Goal: Task Accomplishment & Management: Complete application form

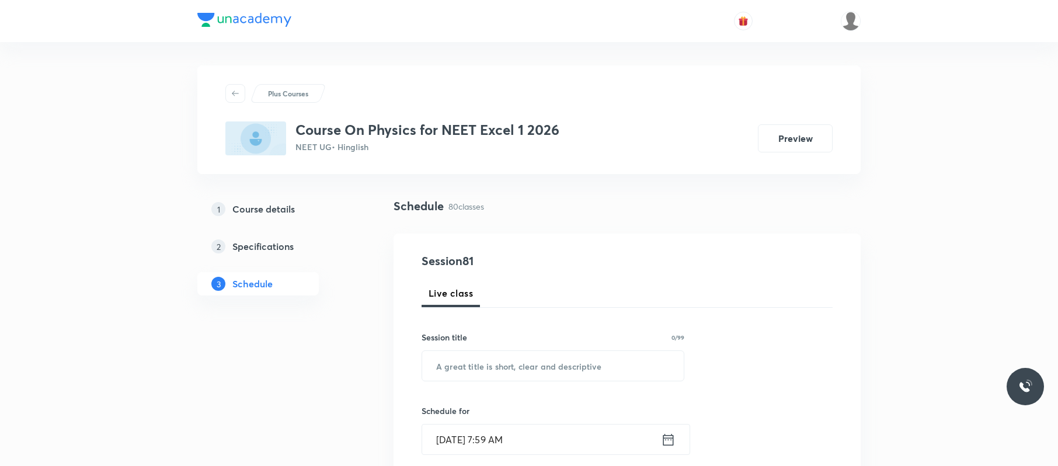
scroll to position [7743, 0]
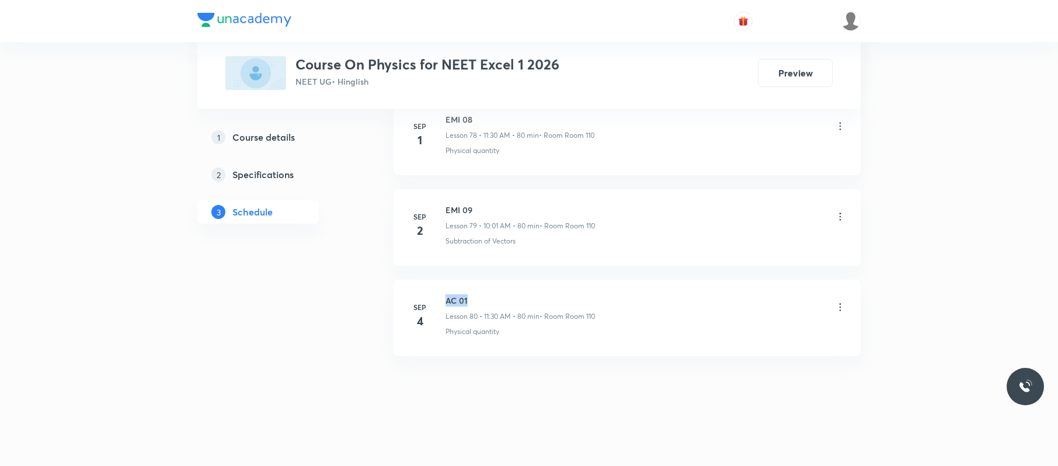
drag, startPoint x: 485, startPoint y: 293, endPoint x: 437, endPoint y: 284, distance: 48.8
click at [437, 284] on li "Sep 4 AC 01 Lesson 80 • 11:30 AM • 80 min • Room Room 110 Physical quantity" at bounding box center [627, 318] width 467 height 76
copy h6 "AC 01"
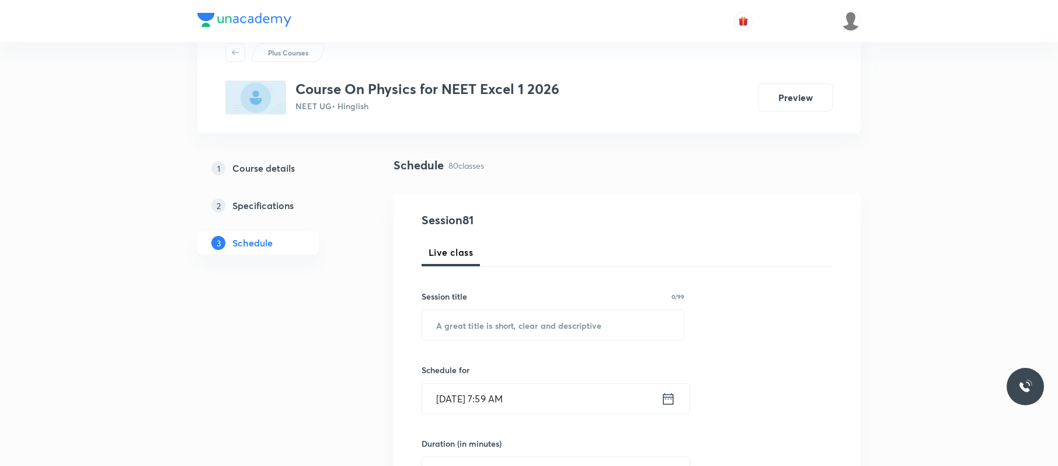
scroll to position [0, 0]
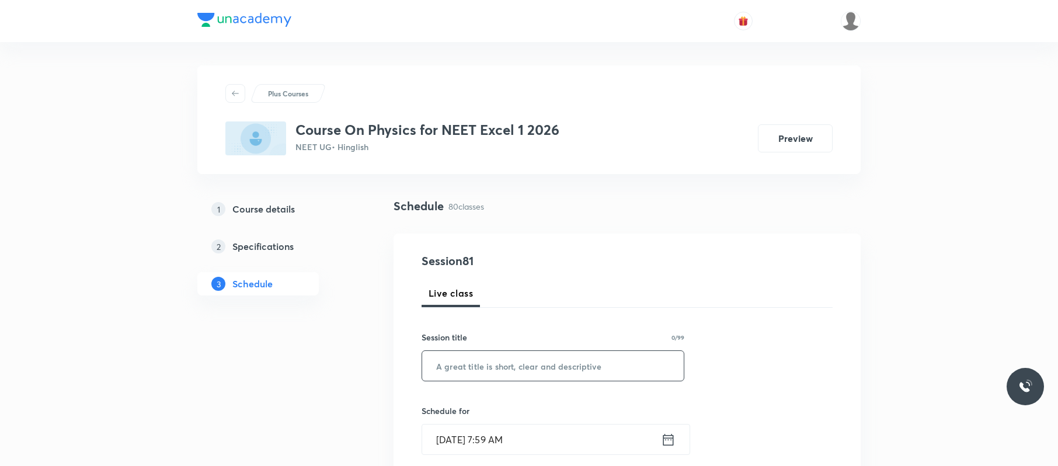
click at [591, 367] on input "text" at bounding box center [553, 366] width 262 height 30
paste input "AC 01"
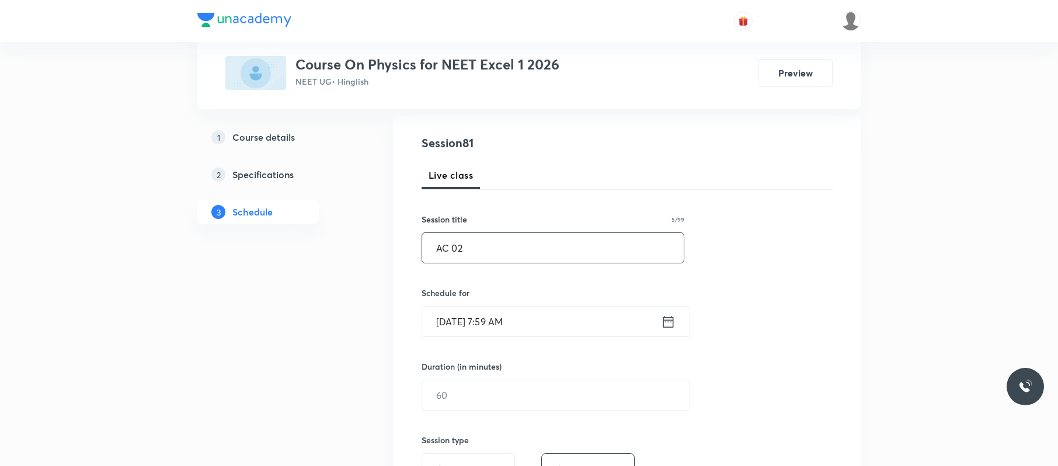
type input "AC 02"
click at [575, 329] on input "[DATE] 7:59 AM" at bounding box center [541, 322] width 239 height 30
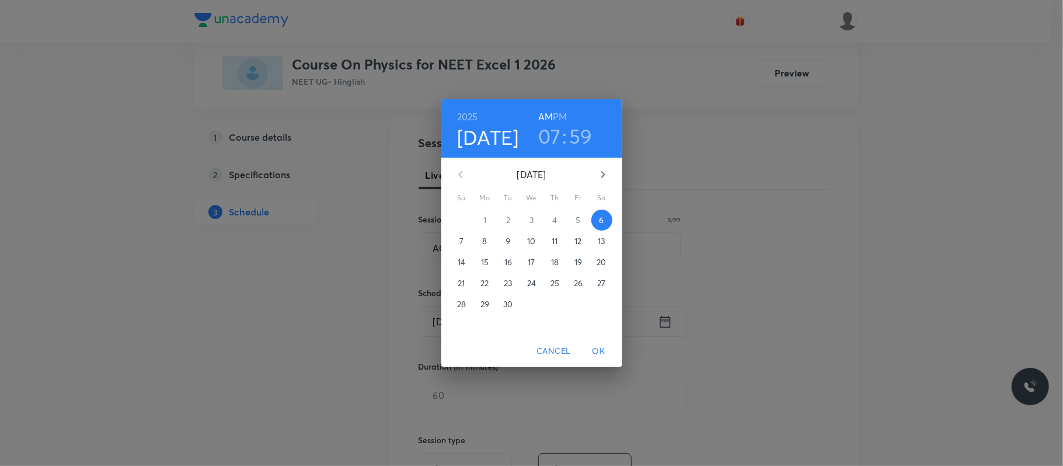
click at [556, 138] on h3 "07" at bounding box center [549, 136] width 23 height 25
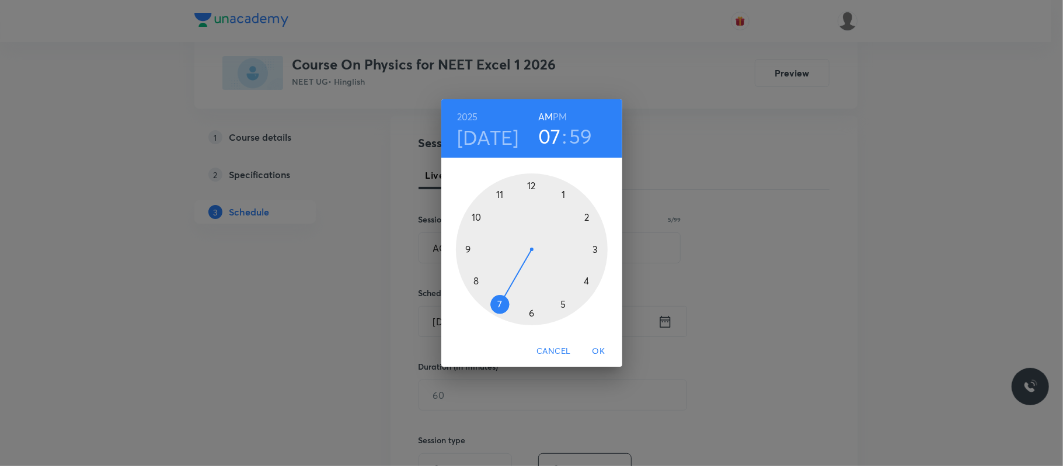
click at [476, 215] on div at bounding box center [532, 249] width 152 height 152
click at [533, 186] on div at bounding box center [532, 249] width 152 height 152
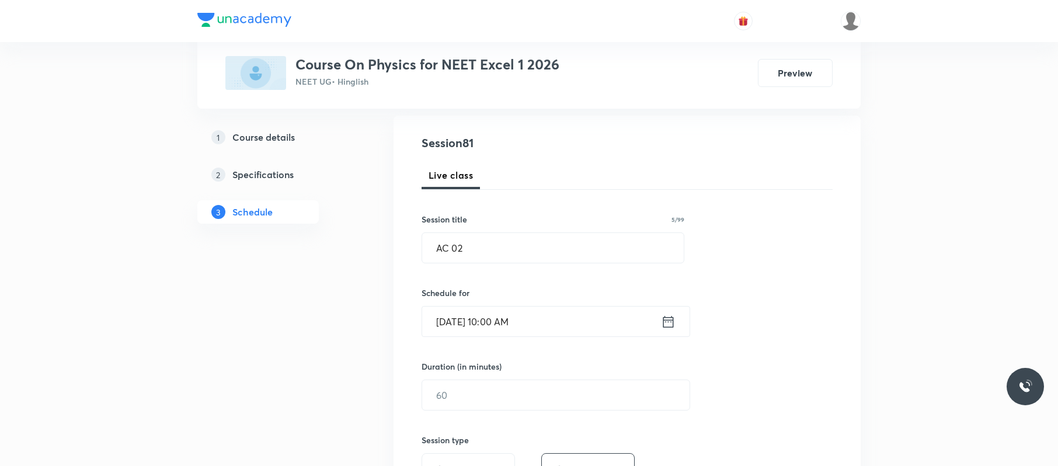
scroll to position [201, 0]
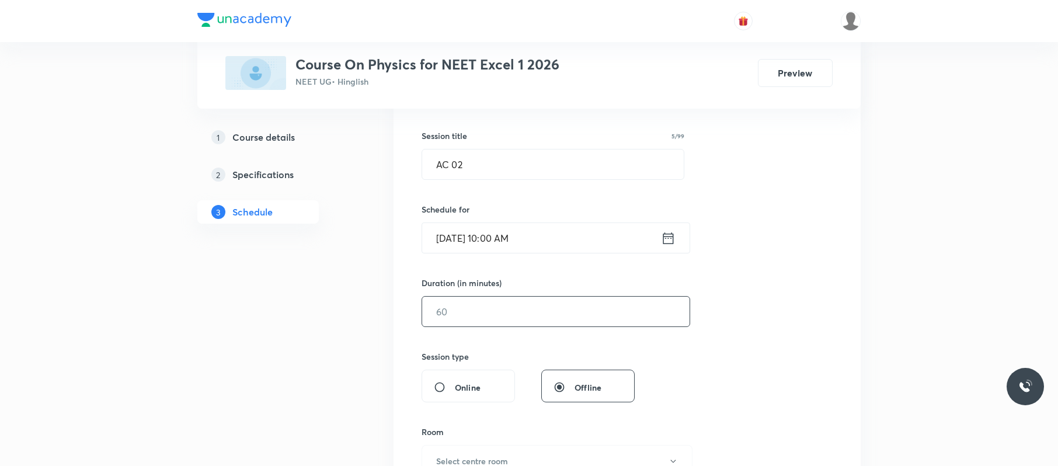
click at [499, 307] on input "text" at bounding box center [555, 312] width 267 height 30
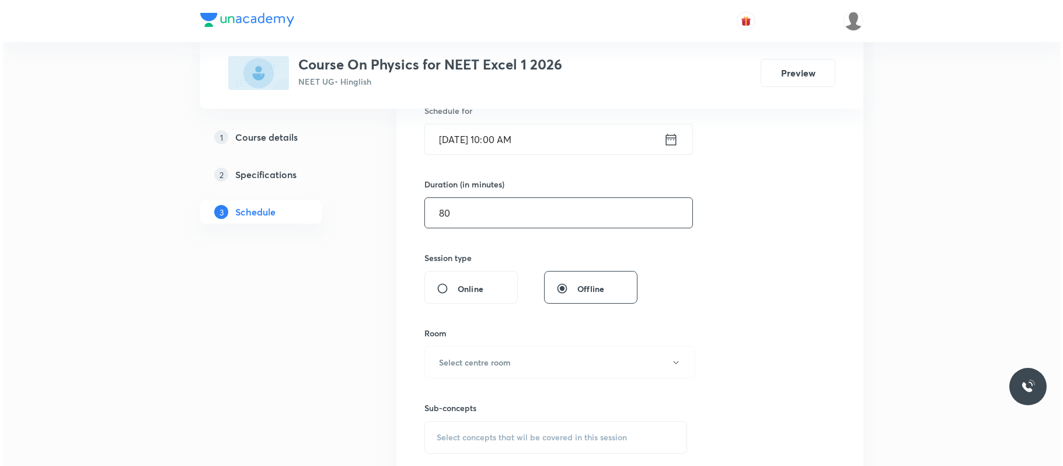
scroll to position [323, 0]
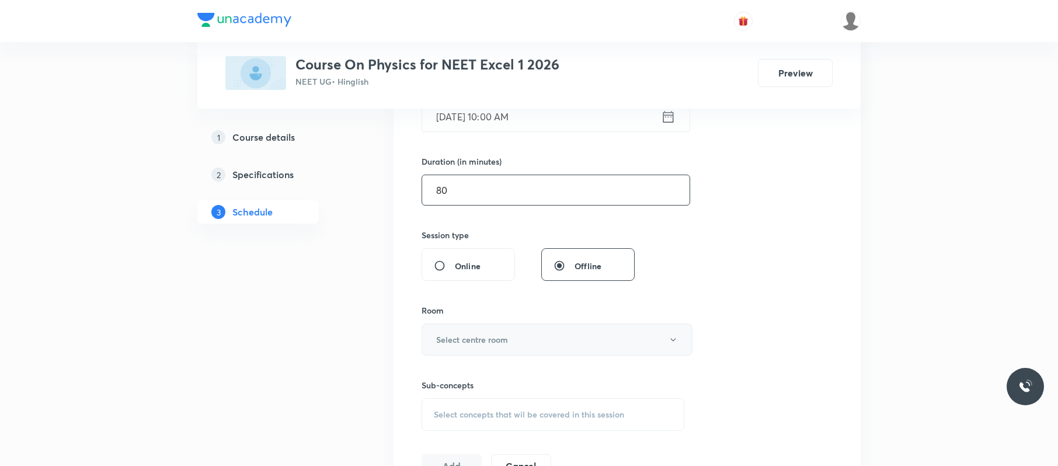
type input "80"
click at [496, 342] on h6 "Select centre room" at bounding box center [472, 339] width 72 height 12
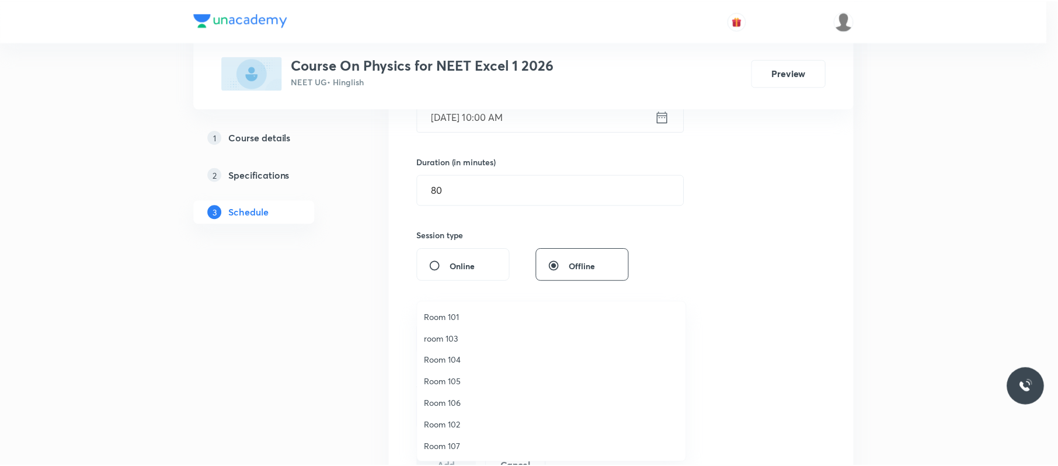
scroll to position [87, 0]
click at [440, 443] on span "Room 110" at bounding box center [554, 446] width 256 height 12
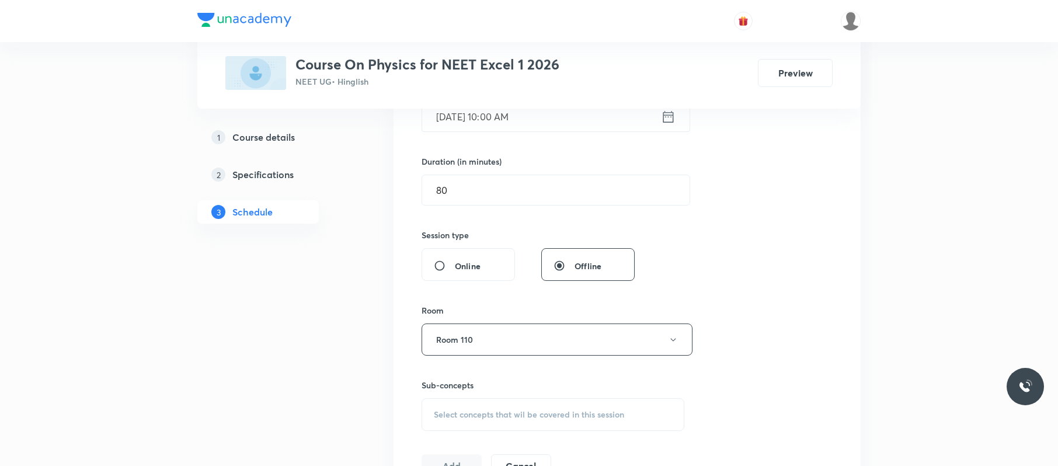
click at [568, 416] on span "Select concepts that wil be covered in this session" at bounding box center [529, 414] width 190 height 9
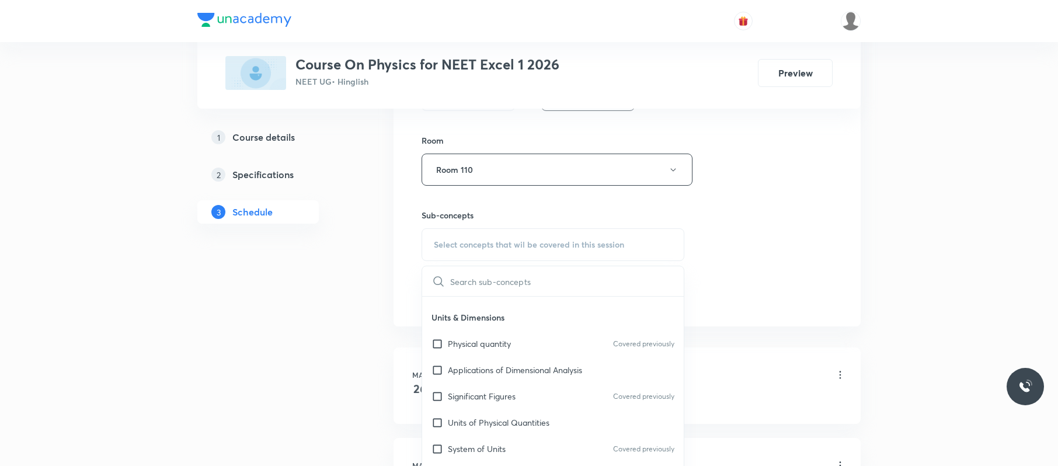
scroll to position [110, 0]
click at [577, 367] on p "Applications of Dimensional Analysis" at bounding box center [515, 369] width 134 height 12
checkbox input "true"
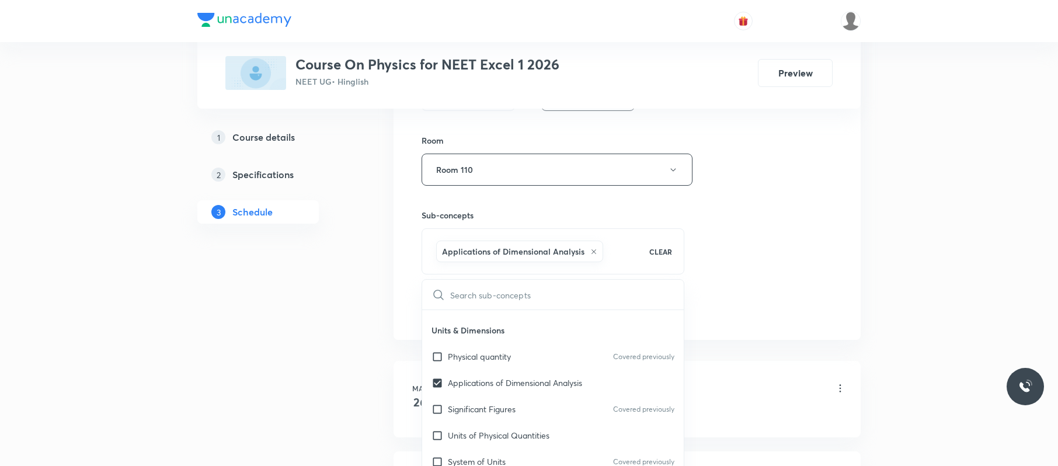
click at [821, 279] on div "Session 81 Live class Session title 5/99 AC 02 ​ Schedule for Sep 6, 2025, 10:0…" at bounding box center [627, 40] width 411 height 562
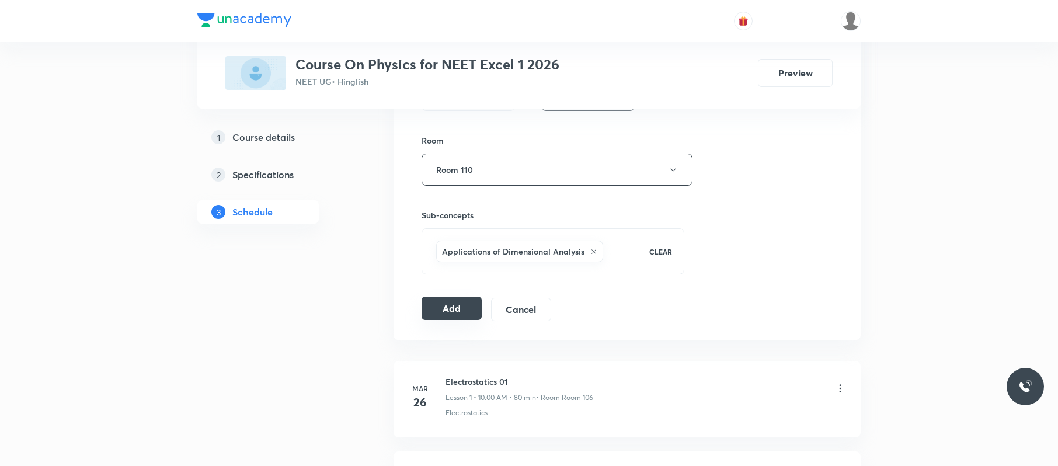
click at [457, 304] on button "Add" at bounding box center [452, 308] width 60 height 23
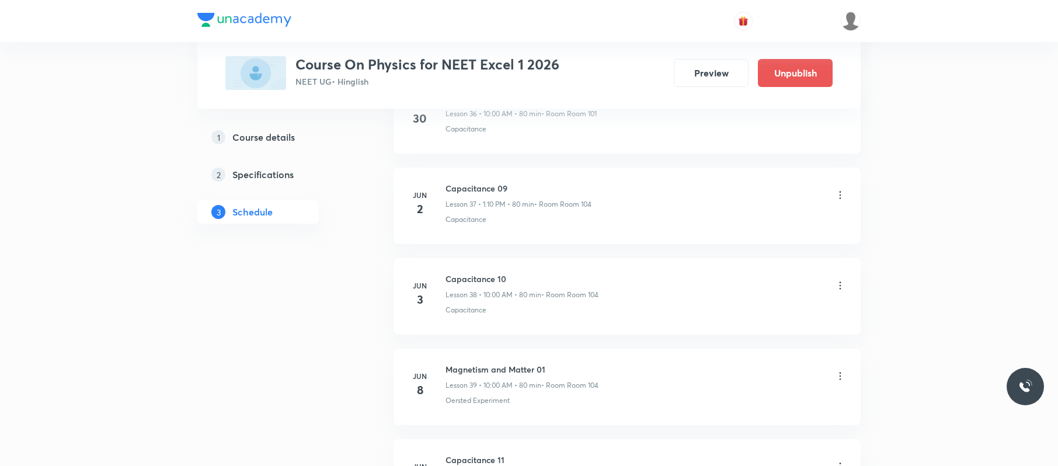
scroll to position [7295, 0]
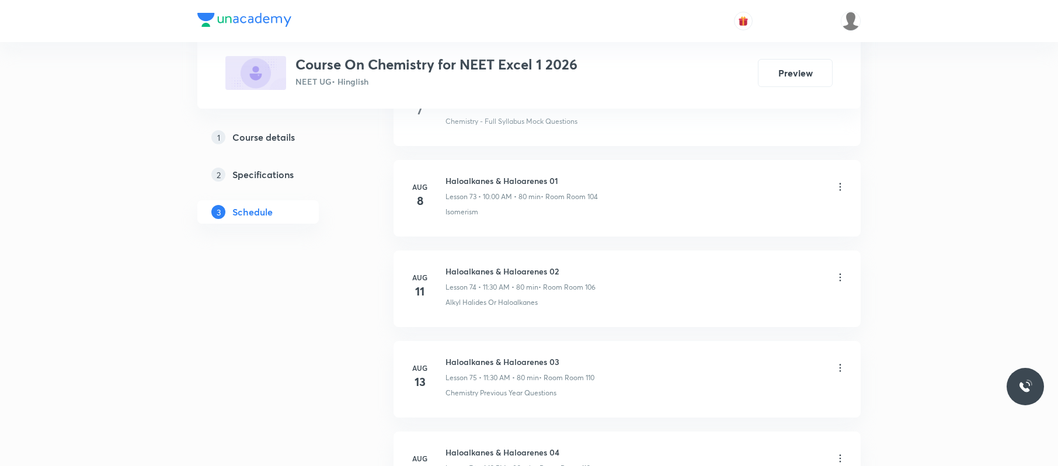
scroll to position [8210, 0]
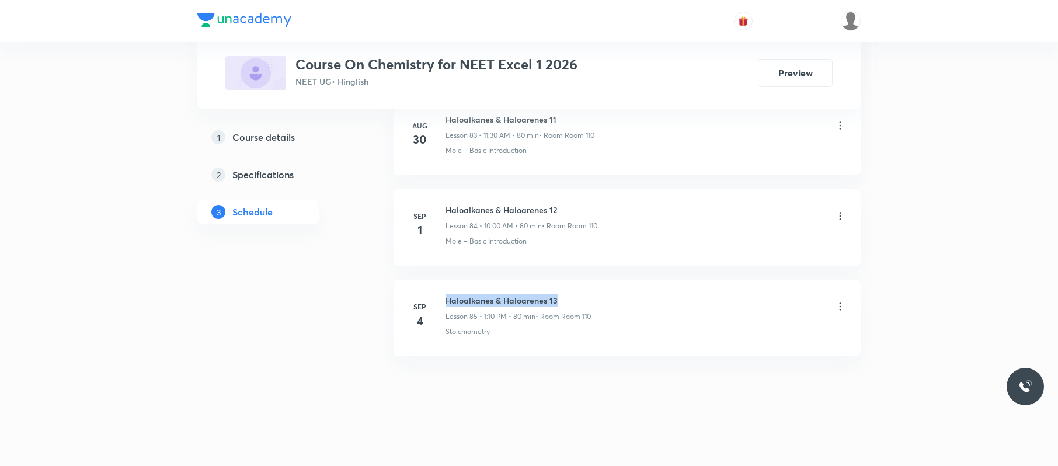
drag, startPoint x: 575, startPoint y: 284, endPoint x: 444, endPoint y: 274, distance: 130.5
copy h6 "Haloalkanes & Haloarenes 13"
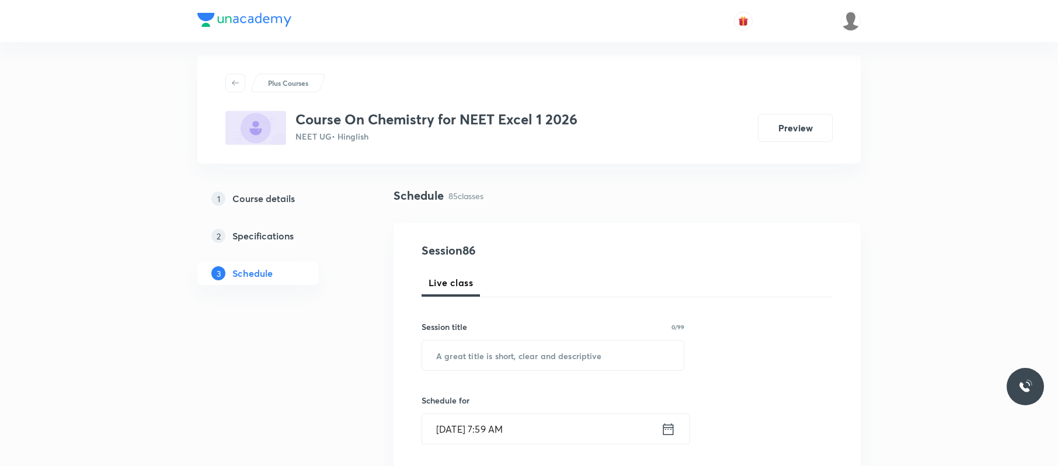
scroll to position [0, 0]
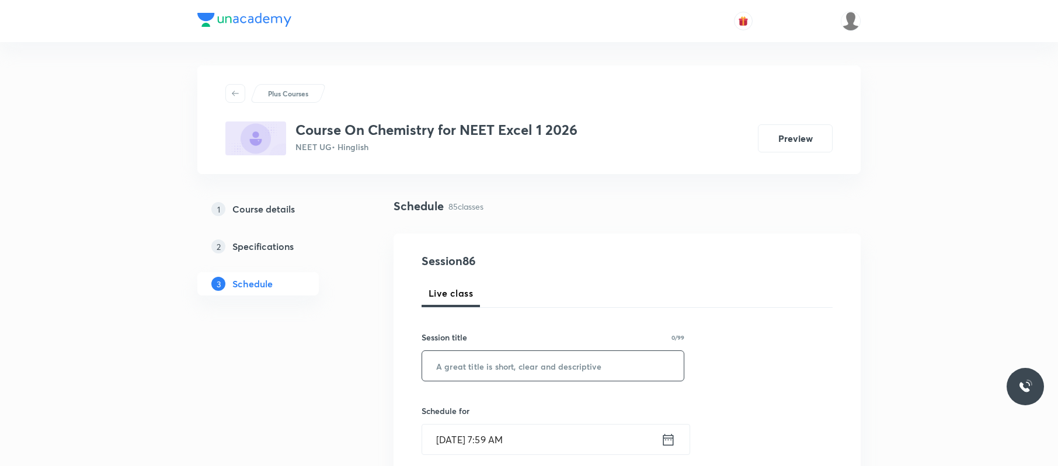
paste input "Haloalkanes & Haloarenes 13"
click at [493, 366] on input "text" at bounding box center [553, 366] width 262 height 30
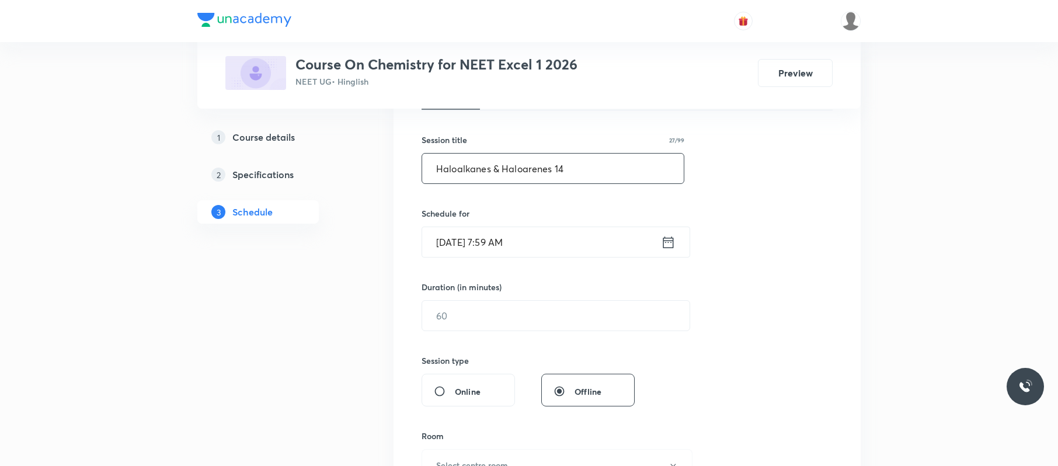
scroll to position [199, 0]
type input "Haloalkanes & Haloarenes 14"
click at [557, 243] on input "[DATE] 7:59 AM" at bounding box center [541, 241] width 239 height 30
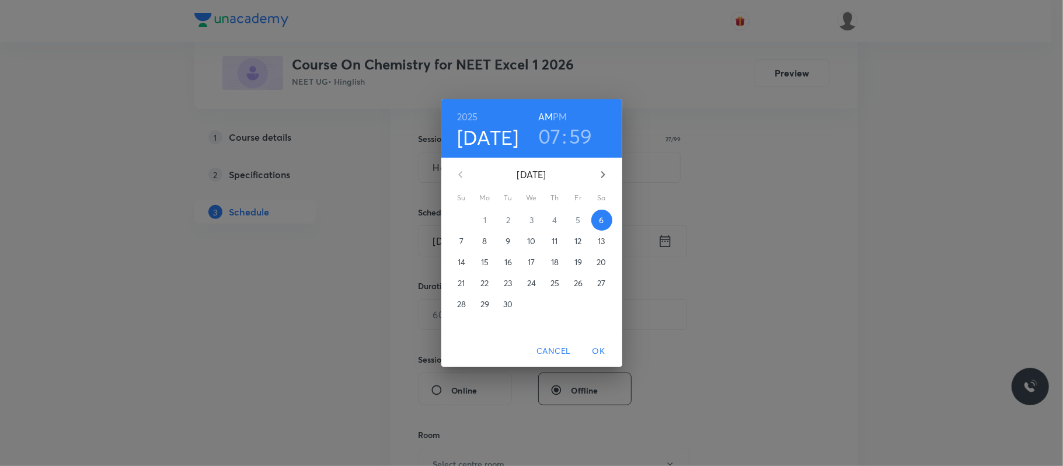
click at [542, 131] on h3 "07" at bounding box center [549, 136] width 23 height 25
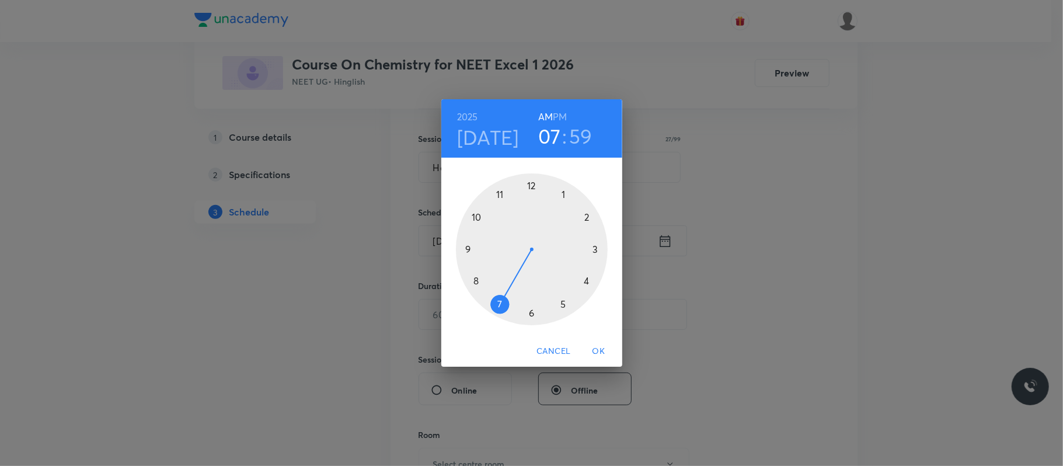
click at [475, 218] on div at bounding box center [532, 249] width 152 height 152
click at [531, 181] on div at bounding box center [532, 249] width 152 height 152
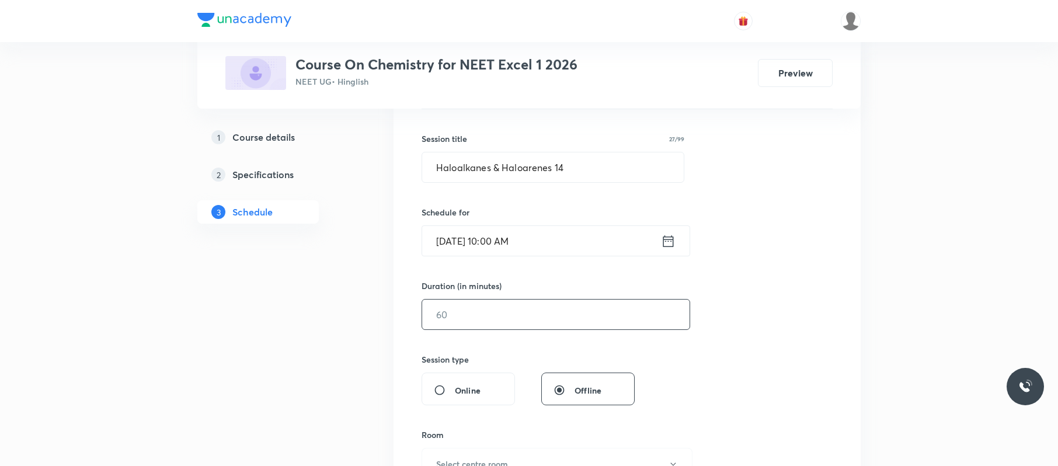
click at [504, 321] on input "text" at bounding box center [555, 315] width 267 height 30
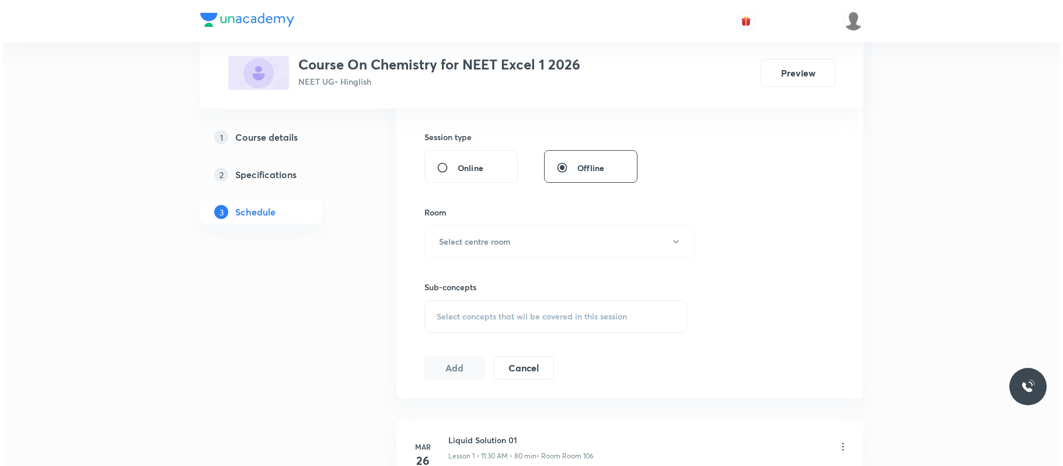
scroll to position [422, 0]
type input "80"
click at [518, 246] on button "Select centre room" at bounding box center [557, 241] width 271 height 32
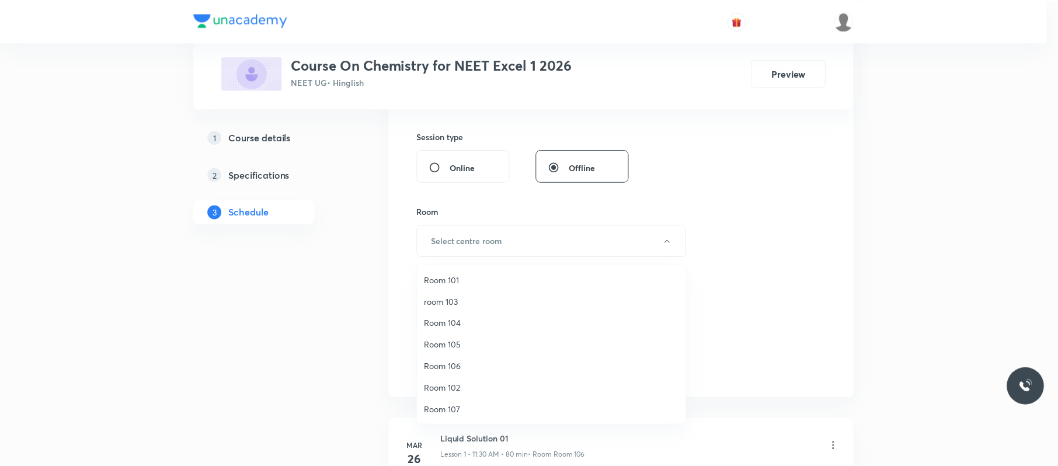
scroll to position [87, 0]
click at [463, 410] on span "Room 110" at bounding box center [554, 409] width 256 height 12
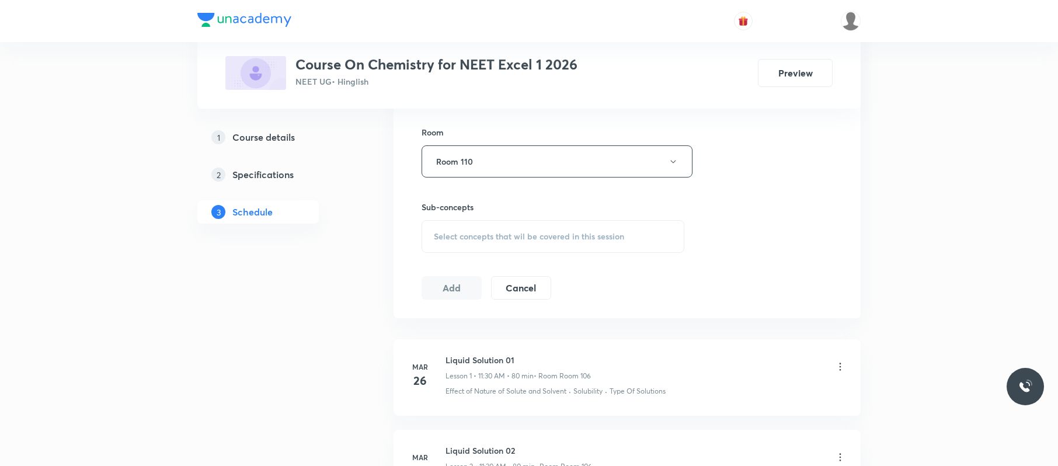
scroll to position [502, 0]
click at [608, 239] on span "Select concepts that wil be covered in this session" at bounding box center [529, 235] width 190 height 9
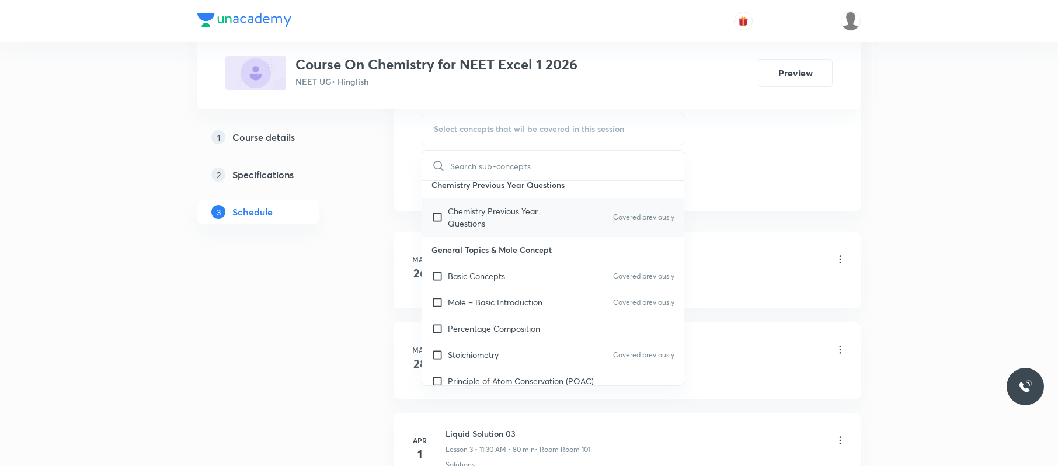
scroll to position [101, 0]
click at [551, 311] on div "Mole – Basic Introduction Covered previously" at bounding box center [553, 301] width 262 height 26
checkbox input "true"
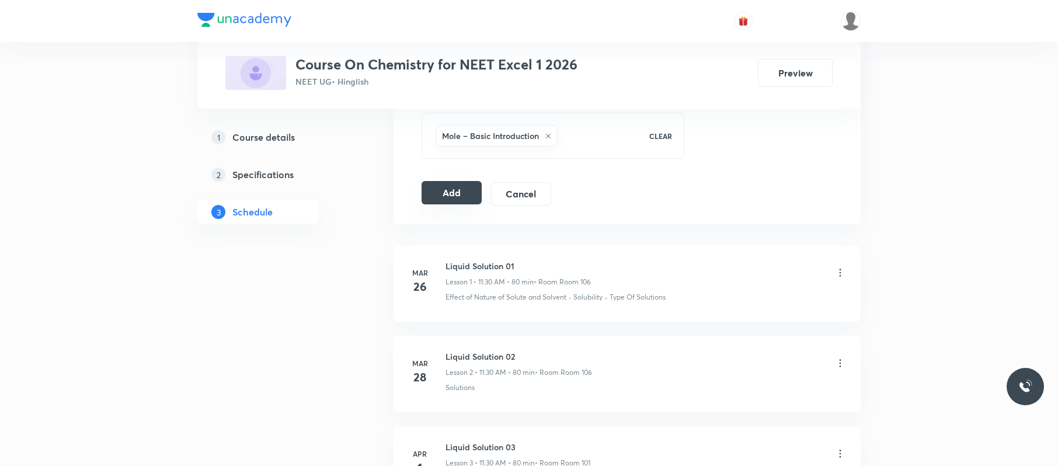
click at [472, 193] on button "Add" at bounding box center [452, 192] width 60 height 23
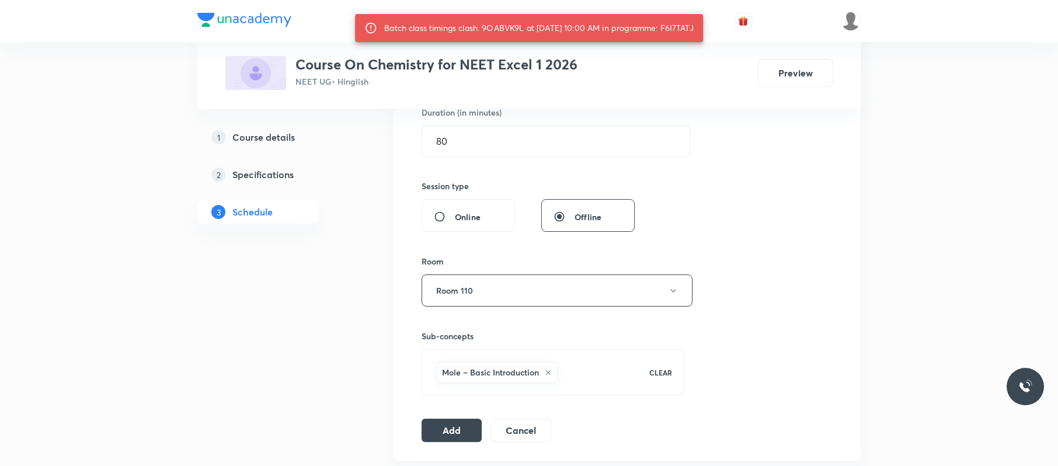
scroll to position [272, 0]
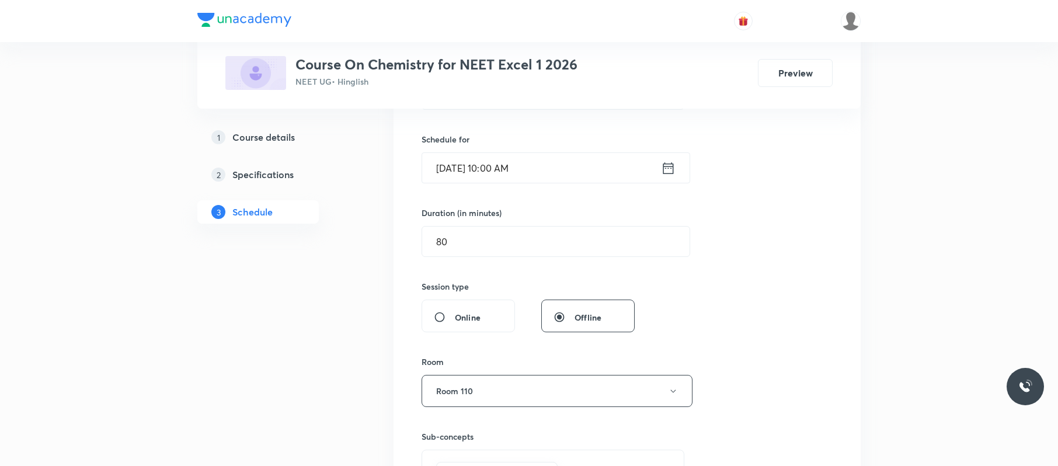
click at [552, 163] on input "Sep 6, 2025, 10:00 AM" at bounding box center [541, 168] width 239 height 30
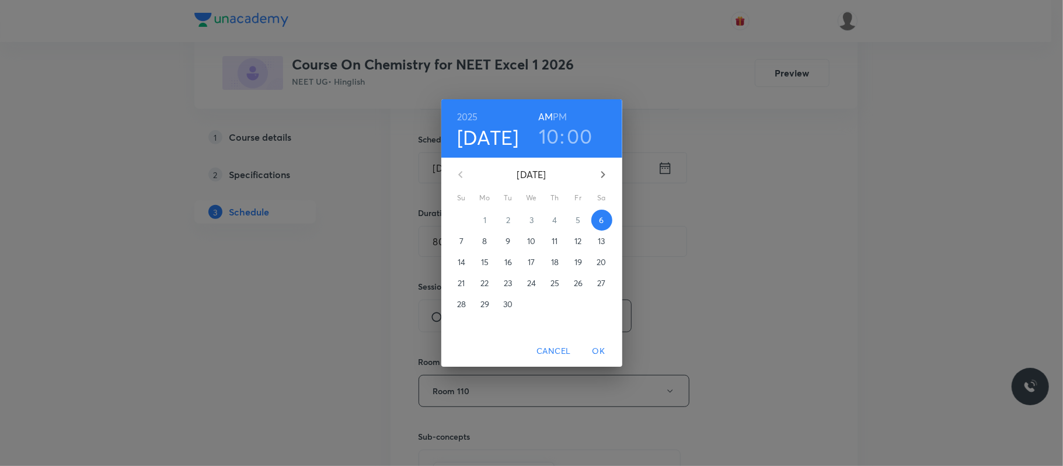
click at [549, 130] on h3 "10" at bounding box center [549, 136] width 20 height 25
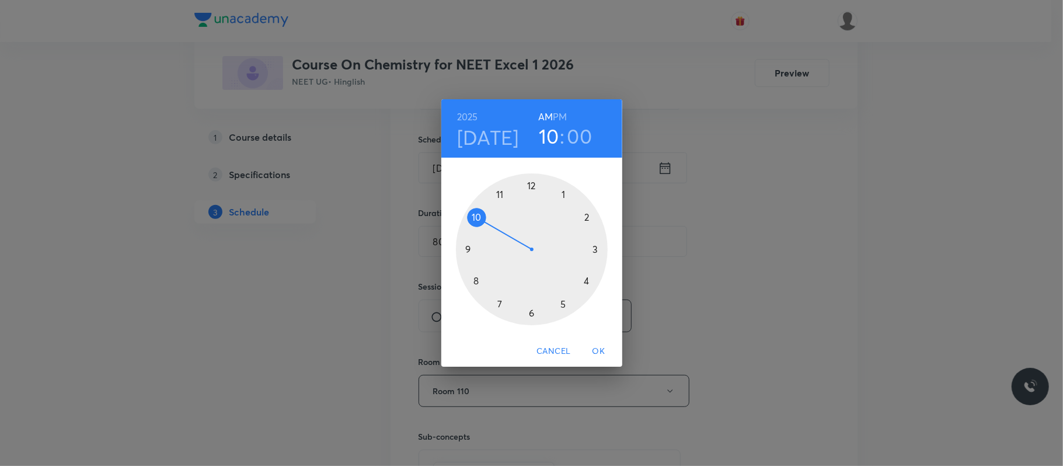
click at [501, 190] on div at bounding box center [532, 249] width 152 height 152
click at [531, 309] on div at bounding box center [532, 249] width 152 height 152
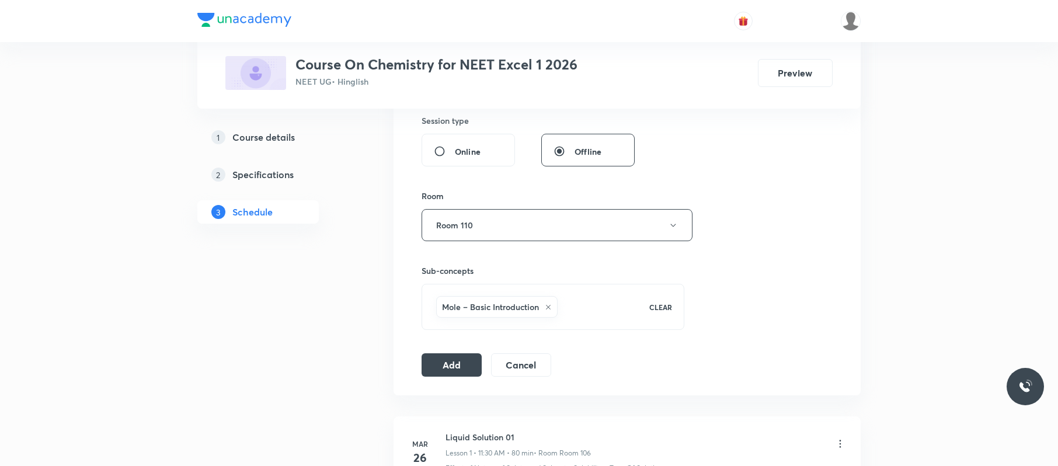
scroll to position [467, 0]
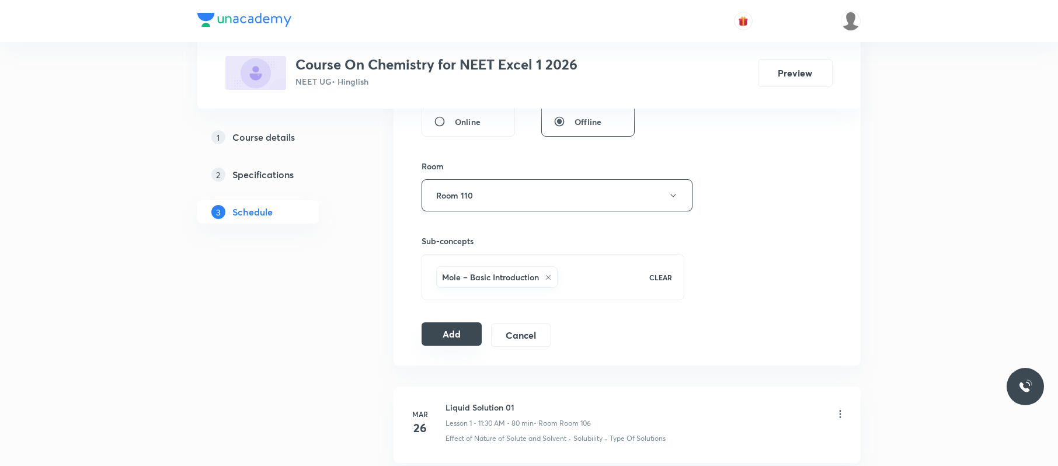
click at [458, 339] on button "Add" at bounding box center [452, 333] width 60 height 23
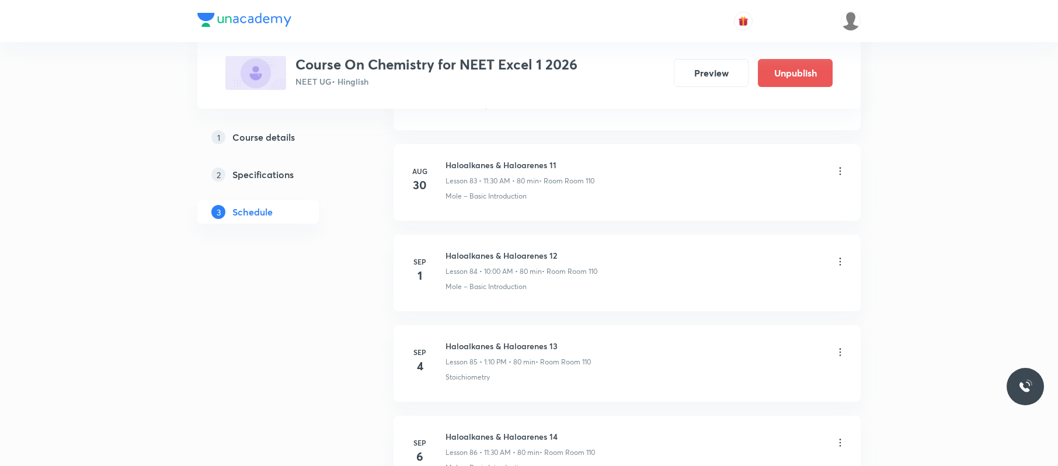
scroll to position [7763, 0]
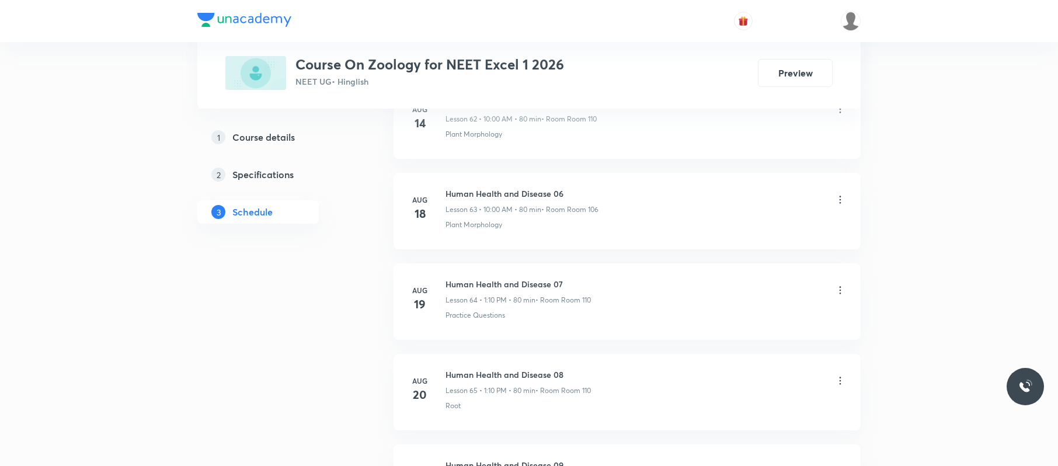
scroll to position [6930, 0]
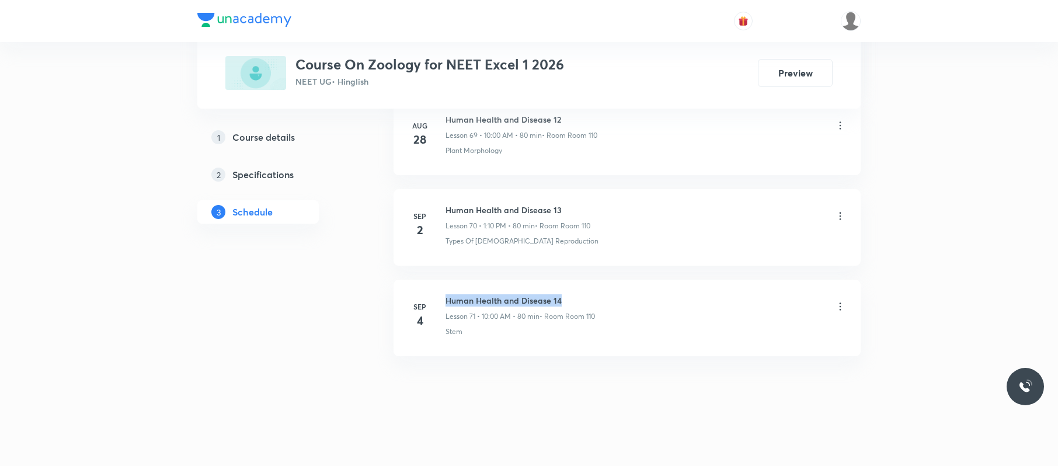
drag, startPoint x: 566, startPoint y: 288, endPoint x: 438, endPoint y: 276, distance: 128.5
copy h6 "Human Health and Disease 14"
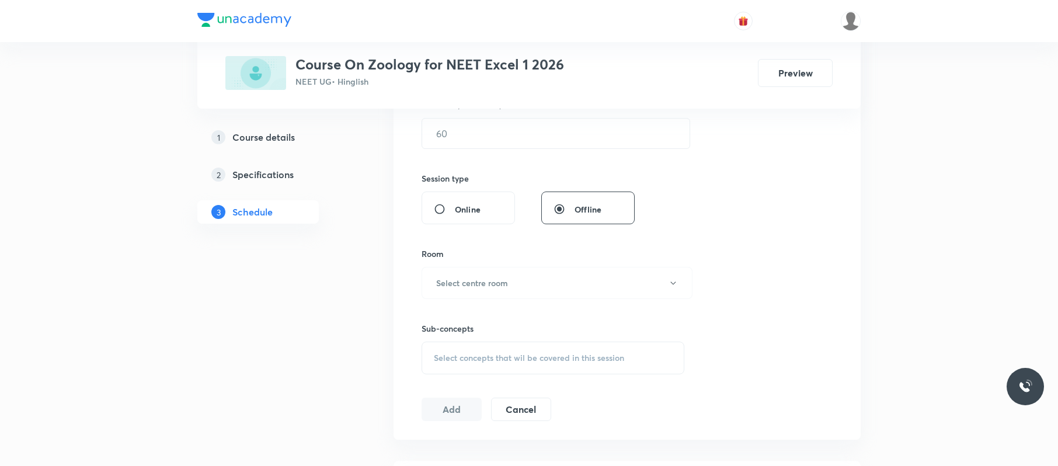
scroll to position [0, 0]
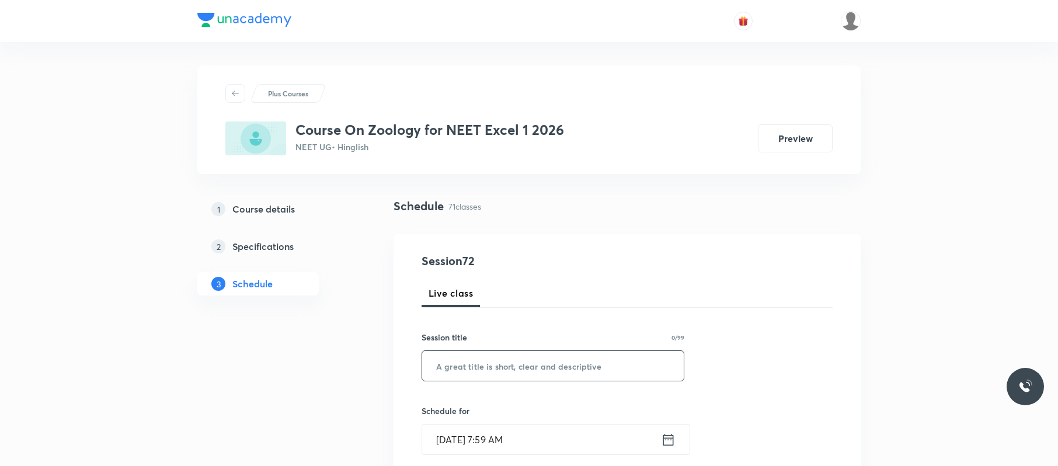
paste input "Human Health and Disease 14"
click at [577, 360] on input "Human Health and Disease 14" at bounding box center [553, 366] width 262 height 30
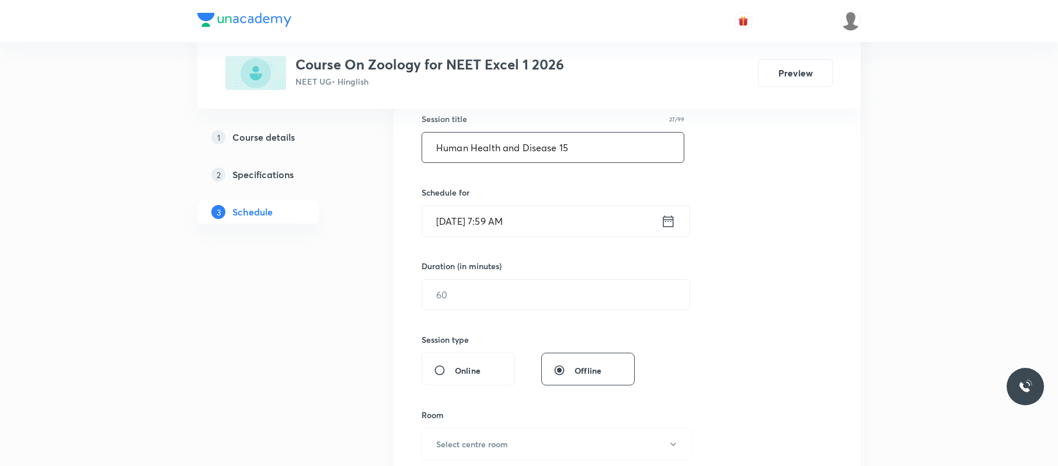
scroll to position [230, 0]
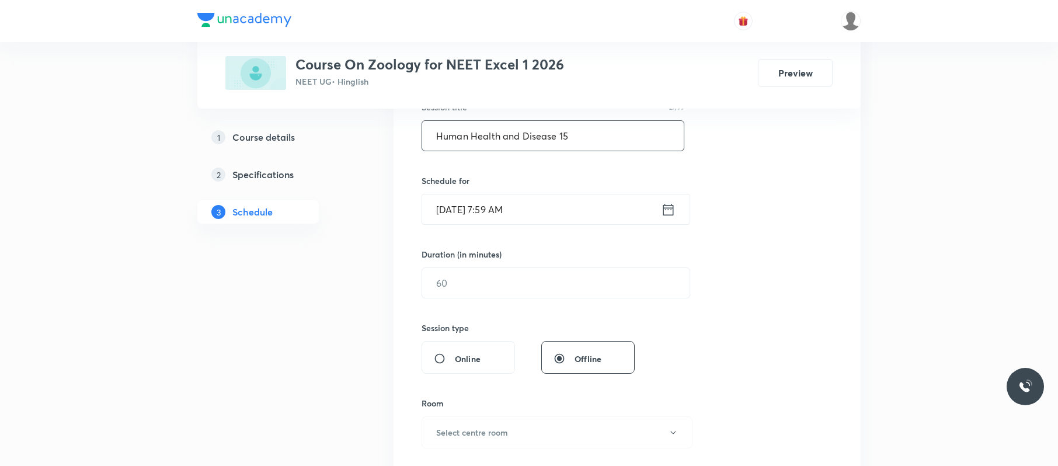
type input "Human Health and Disease 15"
click at [568, 201] on input "[DATE] 7:59 AM" at bounding box center [541, 209] width 239 height 30
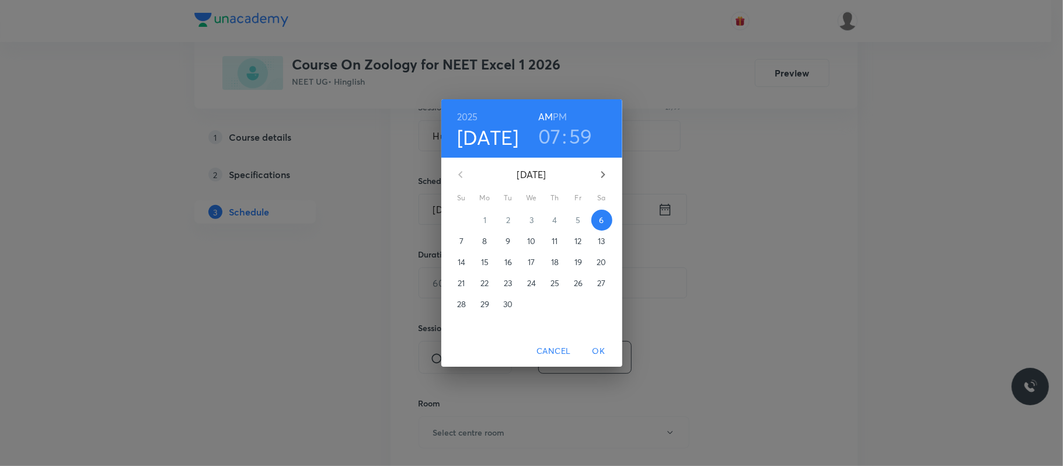
click at [554, 140] on h3 "07" at bounding box center [549, 136] width 23 height 25
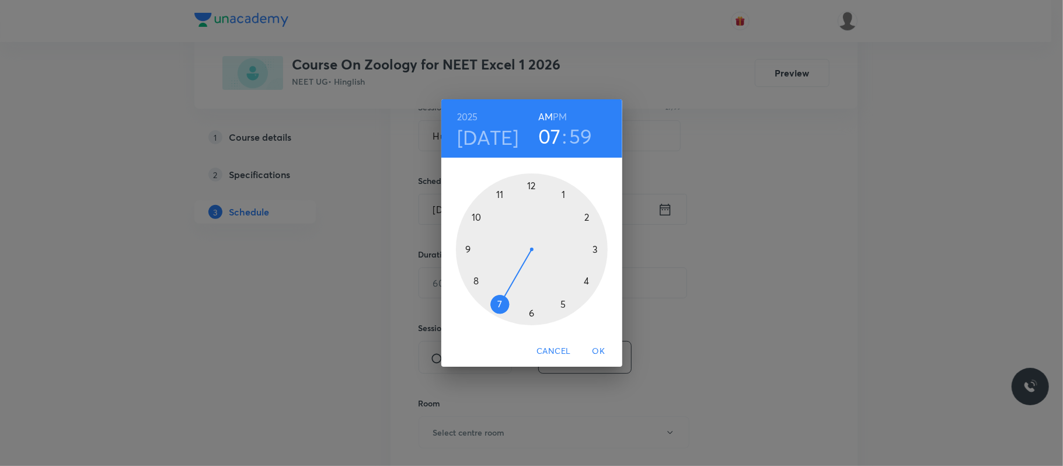
click at [564, 195] on div at bounding box center [532, 249] width 152 height 152
click at [565, 117] on h6 "PM" at bounding box center [560, 117] width 14 height 16
click at [590, 215] on div at bounding box center [532, 249] width 152 height 152
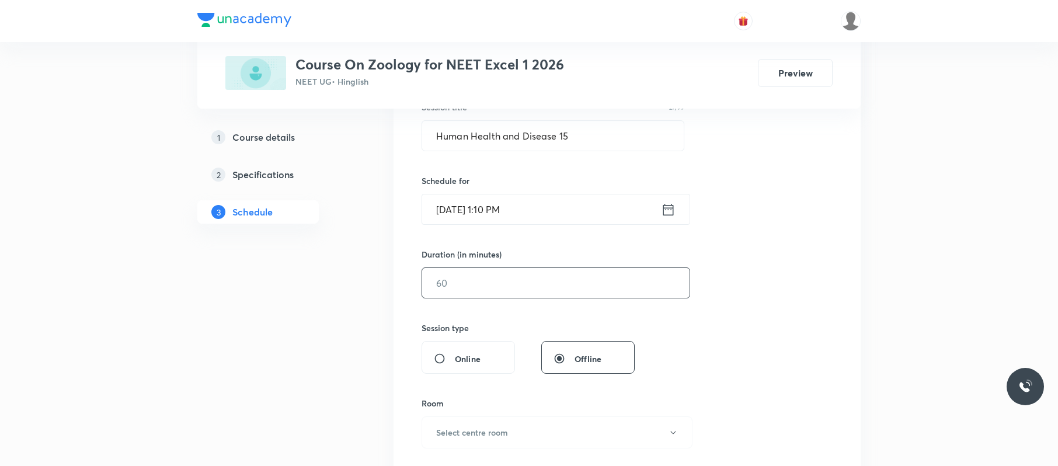
click at [527, 274] on input "text" at bounding box center [555, 283] width 267 height 30
type input "9"
type input "0"
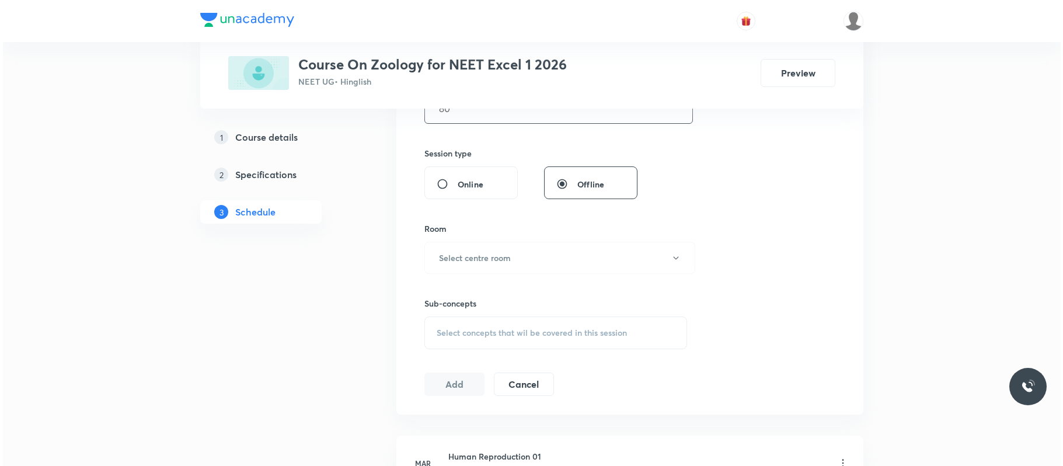
scroll to position [412, 0]
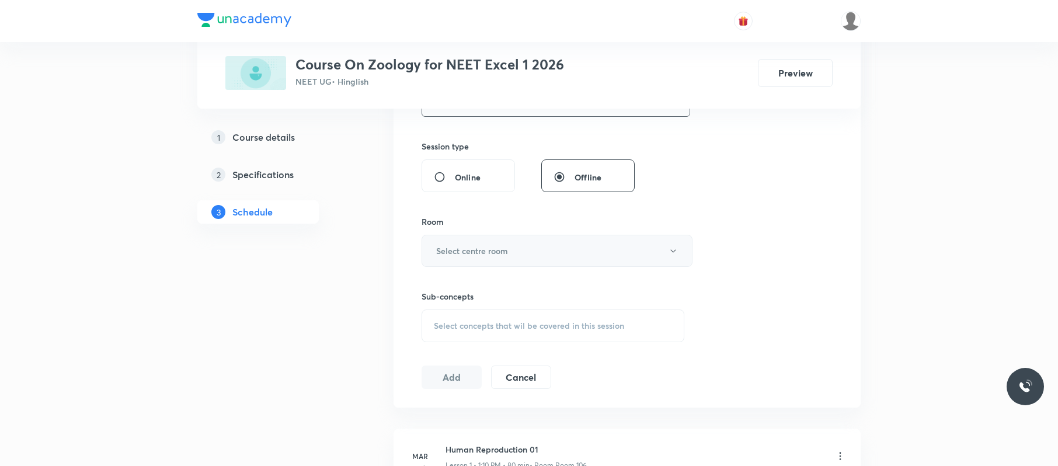
type input "80"
click at [533, 257] on button "Select centre room" at bounding box center [557, 251] width 271 height 32
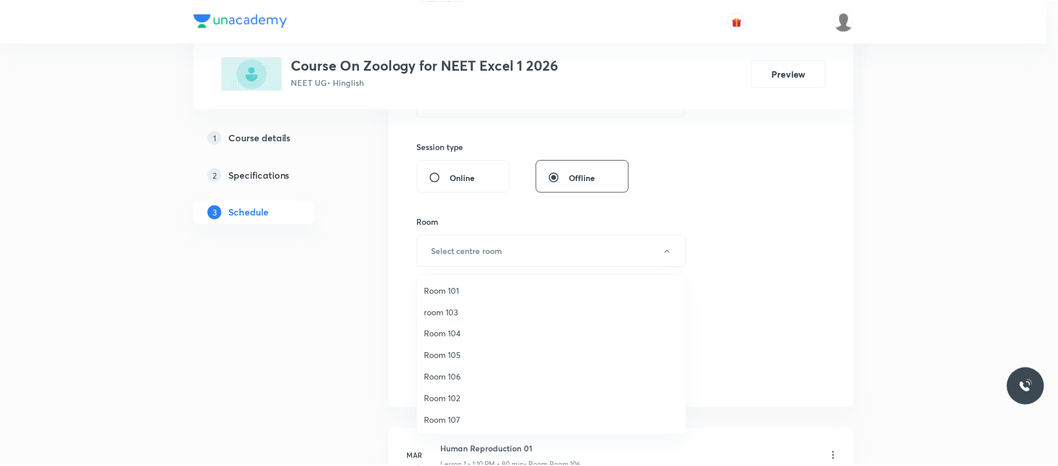
scroll to position [87, 0]
click at [467, 411] on li "Room 110" at bounding box center [554, 420] width 270 height 22
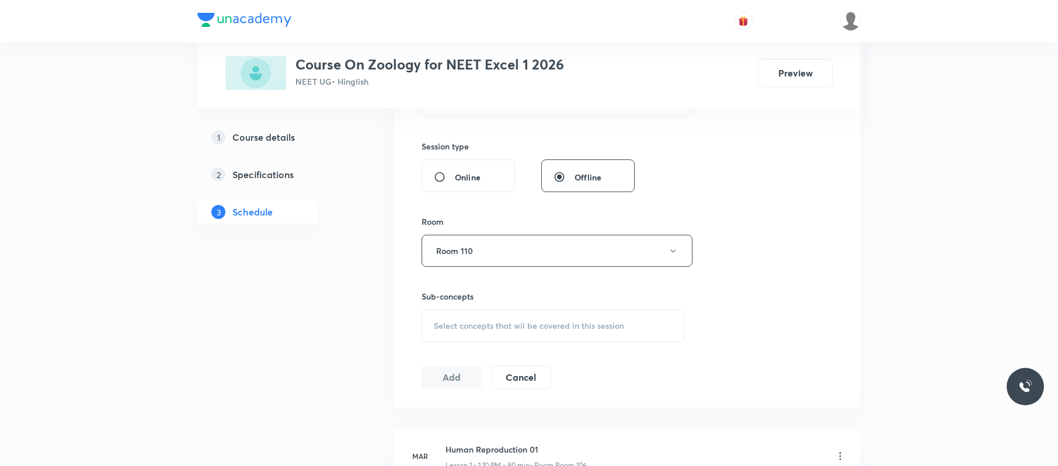
click at [636, 312] on div "Select concepts that wil be covered in this session" at bounding box center [553, 325] width 263 height 33
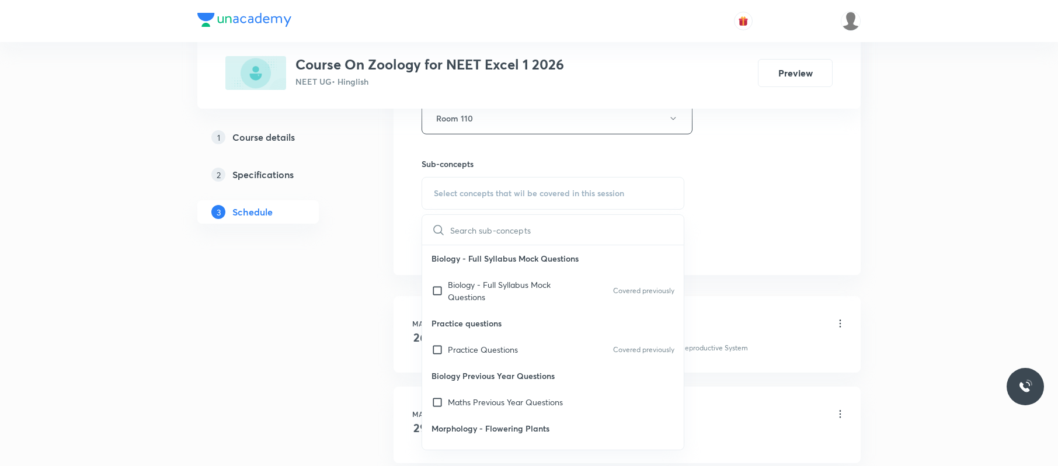
scroll to position [197, 0]
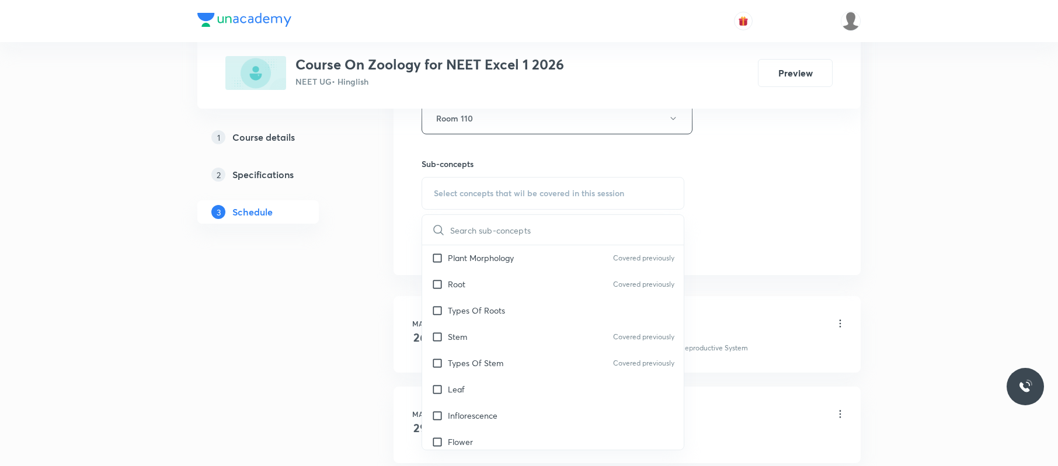
click at [528, 390] on div "Leaf" at bounding box center [553, 389] width 262 height 26
checkbox input "true"
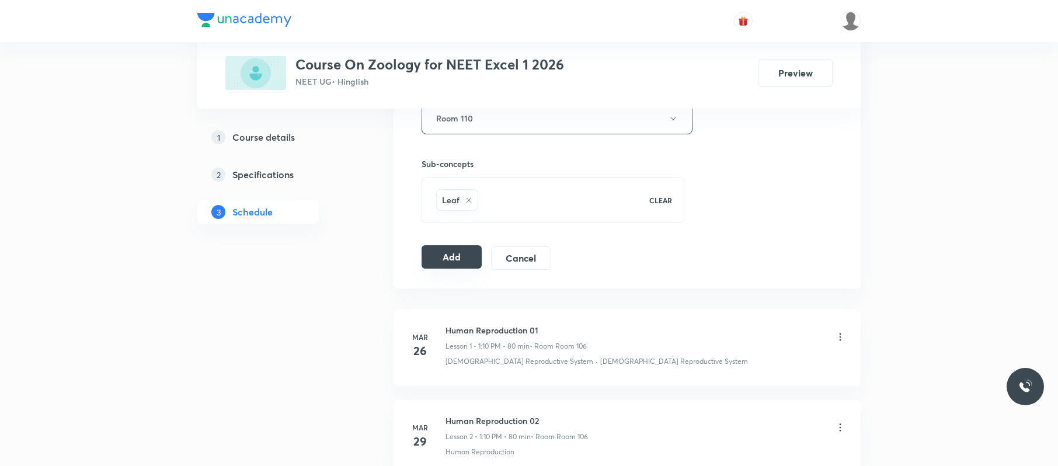
click at [454, 257] on button "Add" at bounding box center [452, 256] width 60 height 23
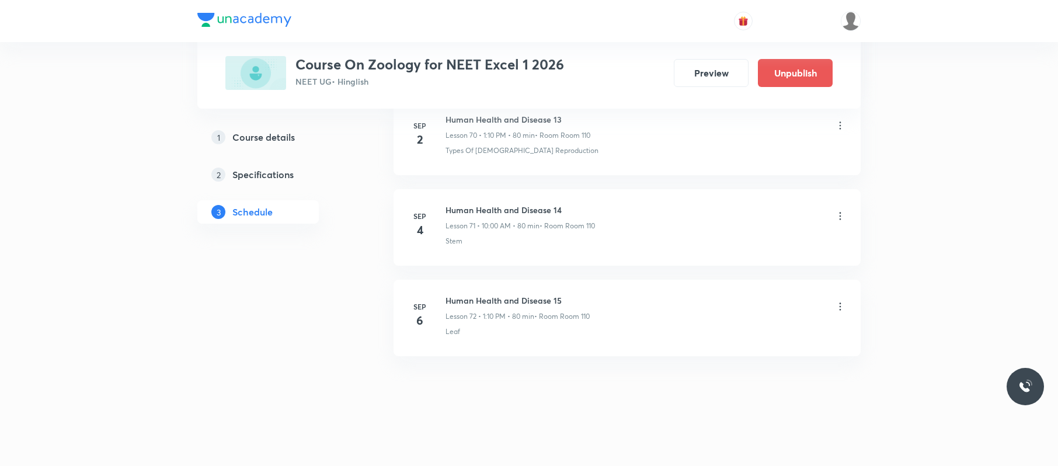
scroll to position [6362, 0]
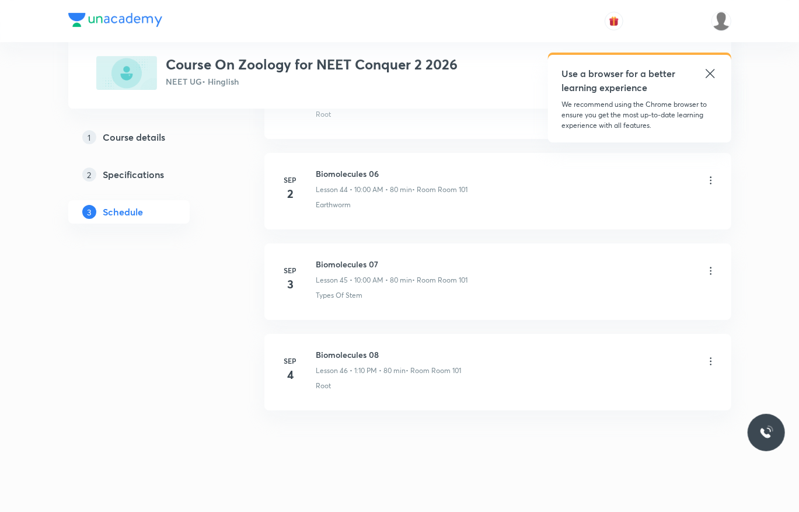
scroll to position [4607, 0]
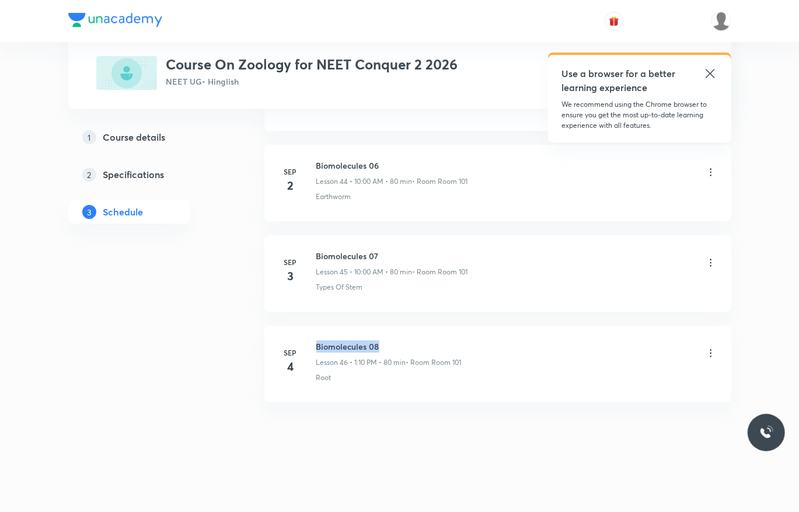
drag, startPoint x: 400, startPoint y: 333, endPoint x: 304, endPoint y: 326, distance: 96.0
click at [304, 326] on li "Sep 4 Biomolecules 08 Lesson 46 • 1:10 PM • 80 min • Room Room 101 Root" at bounding box center [498, 364] width 467 height 76
copy h6 "Biomolecules 08"
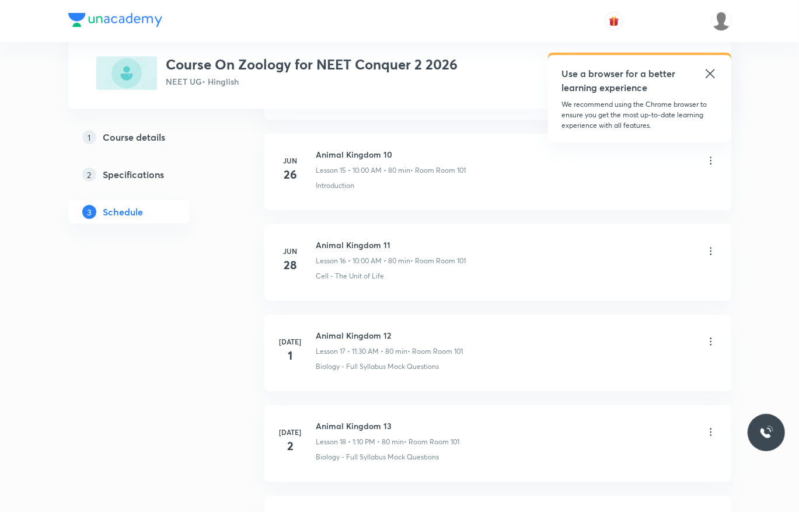
scroll to position [0, 0]
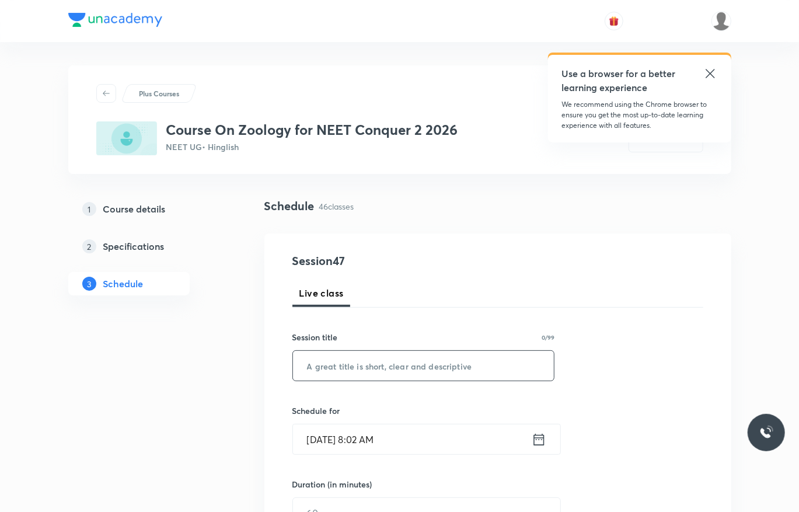
paste input "Biomolecules 08"
click at [444, 355] on input "Biomolecules 08" at bounding box center [424, 366] width 262 height 30
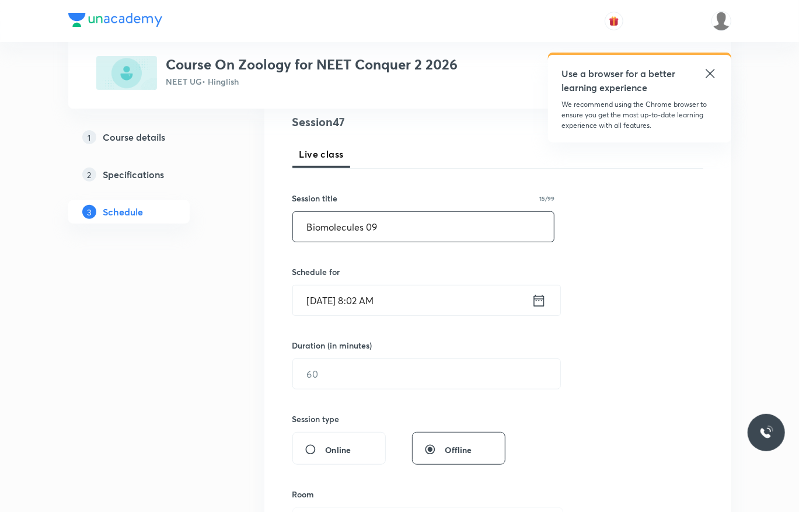
scroll to position [140, 0]
type input "Biomolecules 09"
click at [452, 311] on input "Sep 6, 2025, 8:02 AM" at bounding box center [412, 299] width 239 height 30
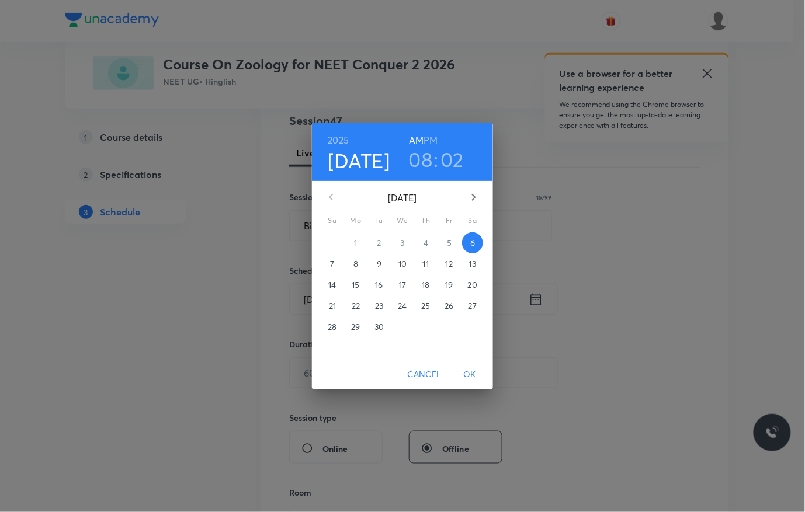
click at [426, 159] on h3 "08" at bounding box center [421, 159] width 24 height 25
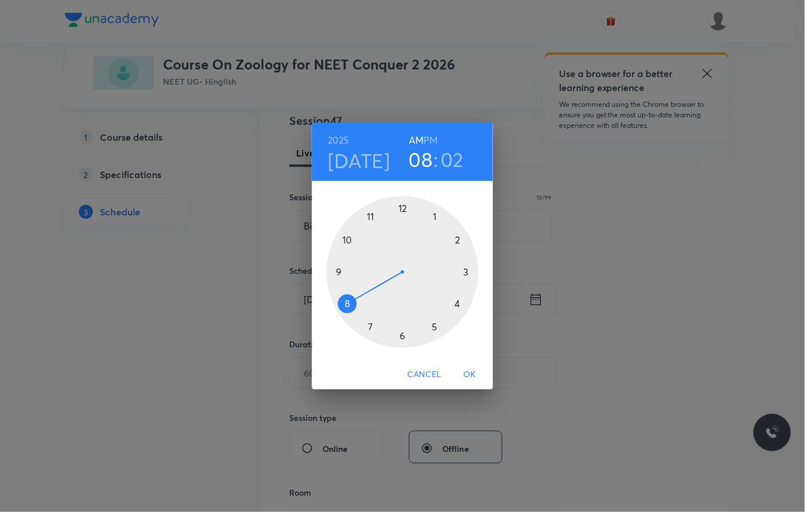
click at [346, 236] on div at bounding box center [402, 272] width 152 height 152
click at [403, 206] on div at bounding box center [402, 272] width 152 height 152
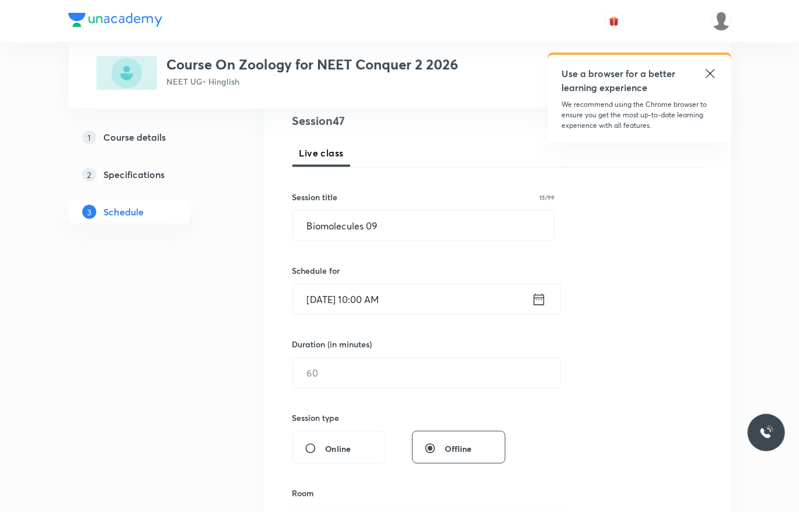
scroll to position [197, 0]
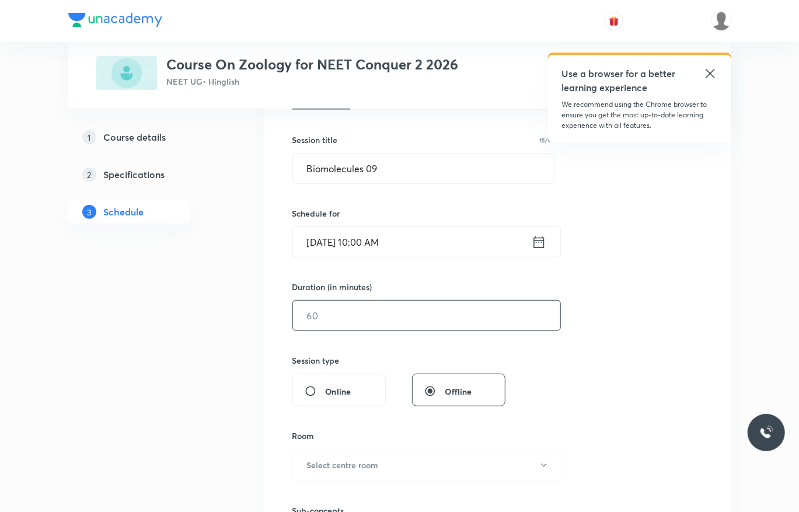
click at [388, 309] on input "text" at bounding box center [426, 316] width 267 height 30
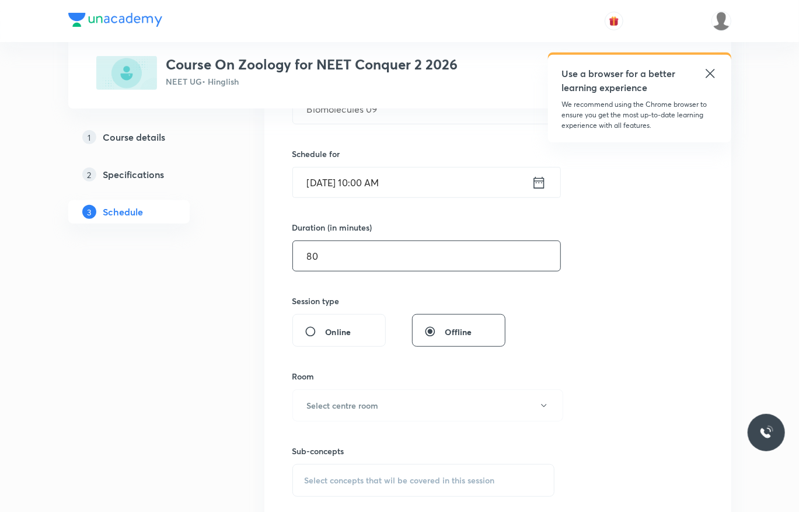
scroll to position [257, 0]
type input "80"
click at [381, 391] on button "Select centre room" at bounding box center [428, 405] width 271 height 32
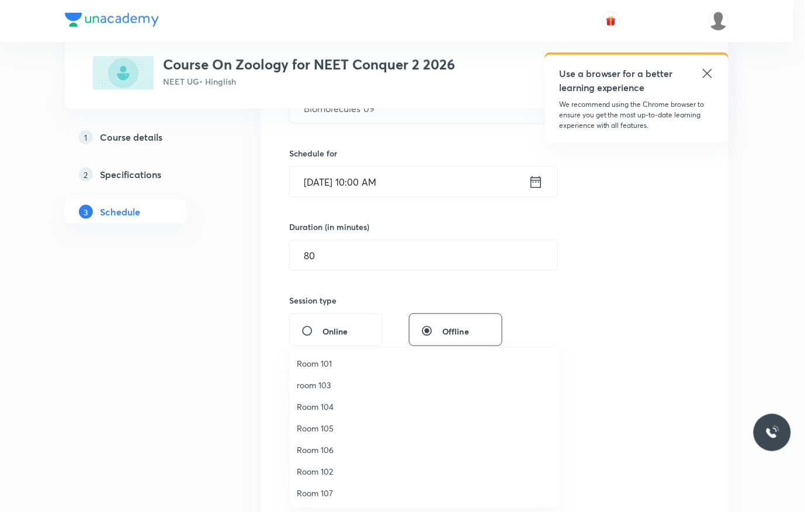
click at [342, 360] on span "Room 101" at bounding box center [425, 363] width 256 height 12
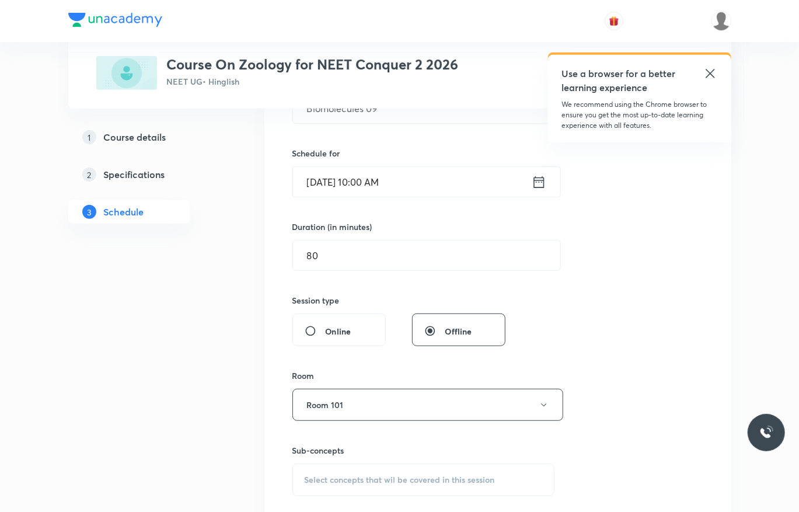
scroll to position [436, 0]
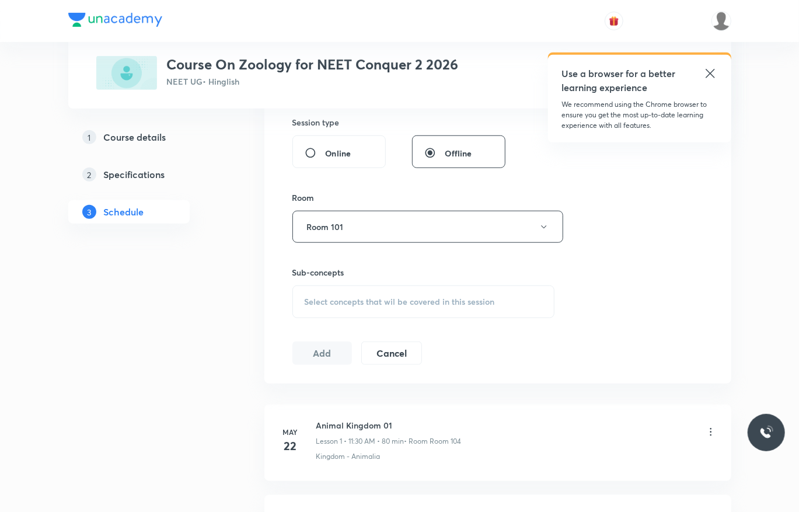
click at [500, 288] on div "Select concepts that wil be covered in this session" at bounding box center [424, 302] width 263 height 33
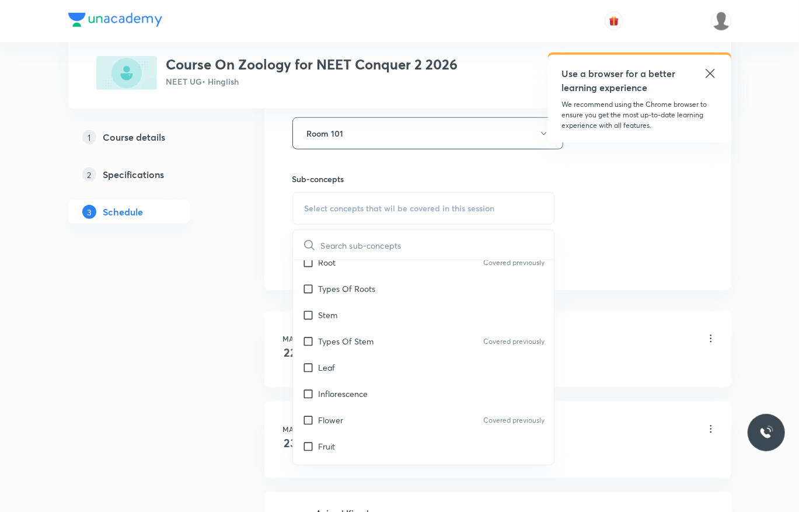
scroll to position [235, 0]
click at [440, 381] on div "Inflorescence" at bounding box center [424, 393] width 262 height 26
checkbox input "true"
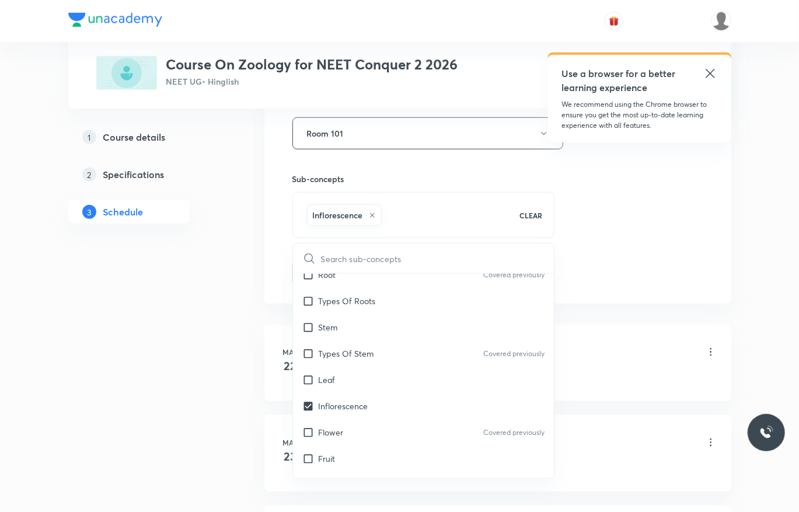
click at [628, 231] on div "Session 47 Live class Session title 15/99 Biomolecules 09 ​ Schedule for Sep 6,…" at bounding box center [498, 4] width 411 height 562
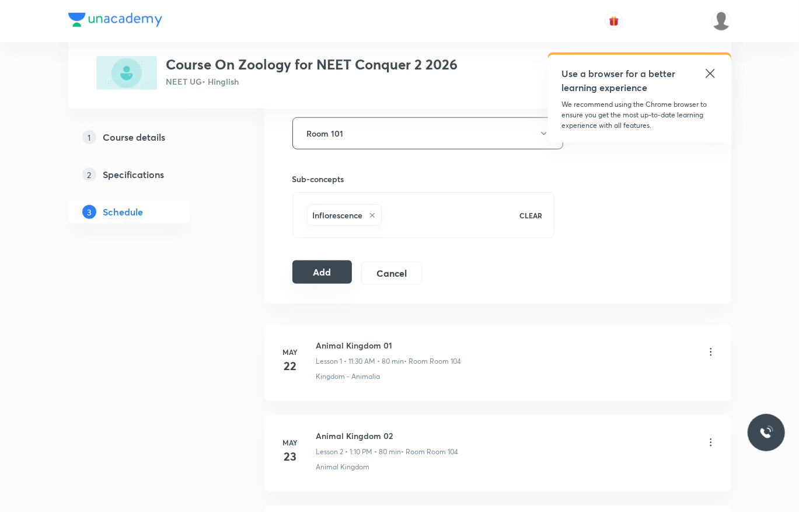
click at [322, 274] on button "Add" at bounding box center [323, 271] width 60 height 23
click at [714, 72] on icon at bounding box center [711, 74] width 14 height 14
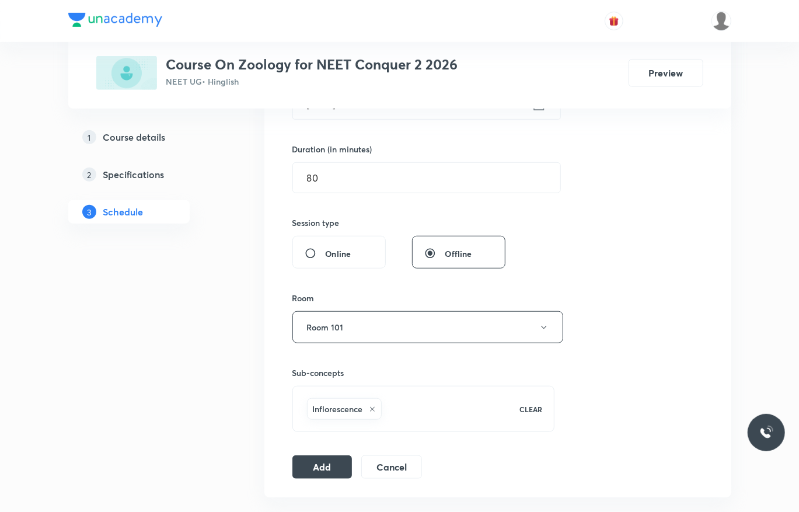
scroll to position [497, 0]
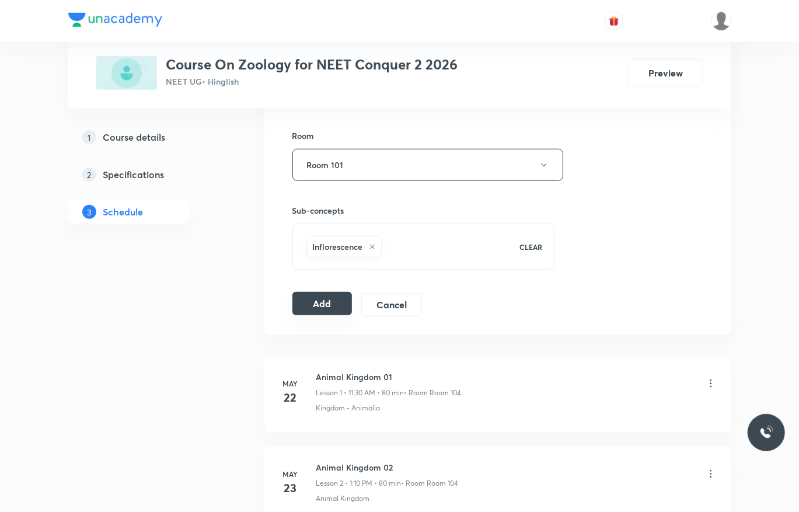
click at [340, 301] on button "Add" at bounding box center [323, 303] width 60 height 23
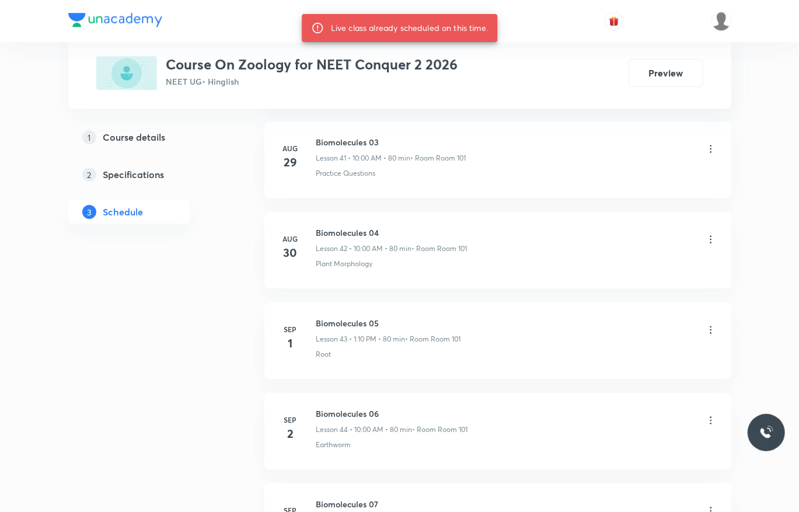
scroll to position [4622, 0]
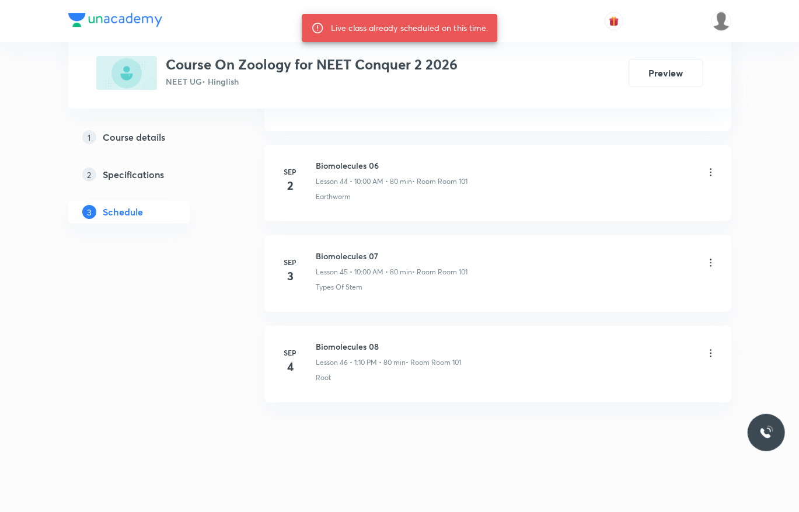
click at [430, 192] on div "Earthworm" at bounding box center [516, 197] width 401 height 11
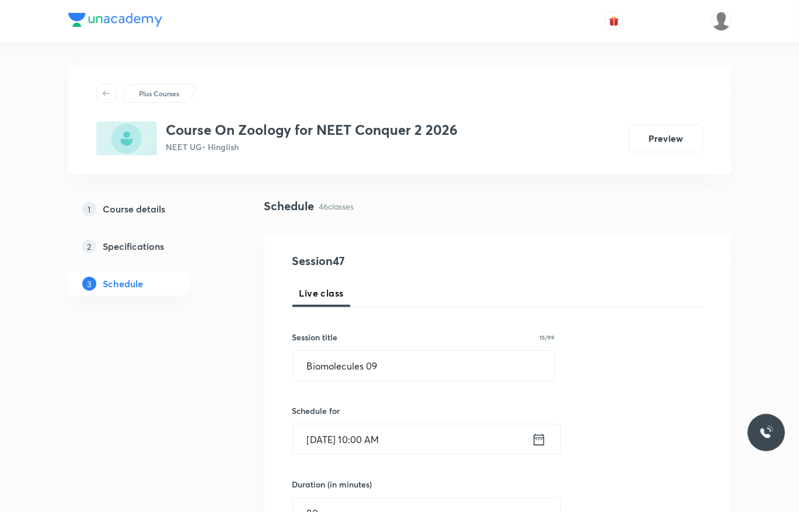
scroll to position [483, 0]
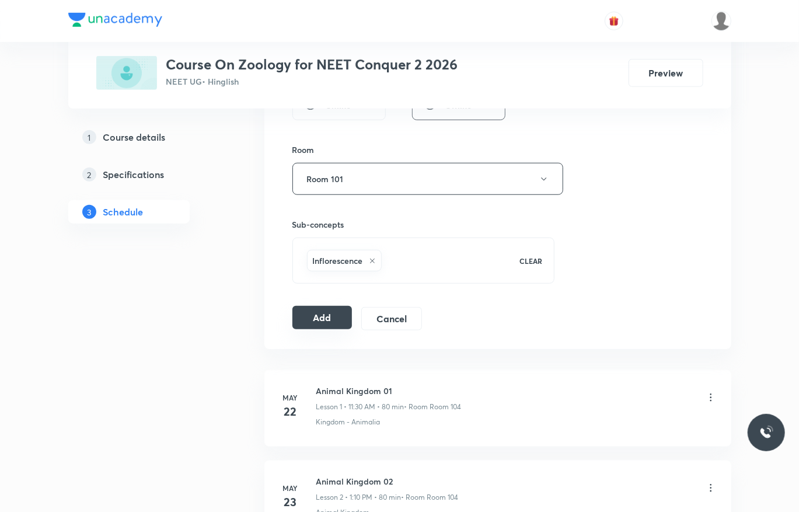
click at [323, 321] on button "Add" at bounding box center [323, 317] width 60 height 23
click at [323, 321] on button "Add" at bounding box center [323, 318] width 60 height 23
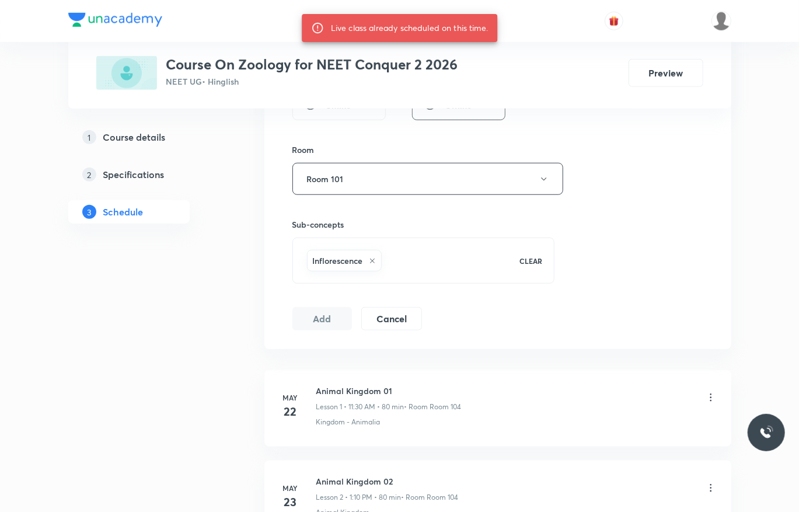
click at [323, 321] on button "Add" at bounding box center [323, 318] width 60 height 23
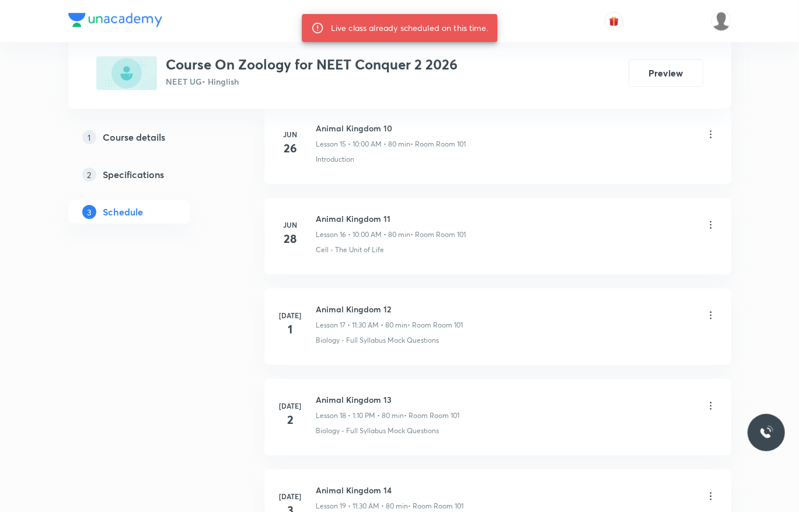
scroll to position [2107, 0]
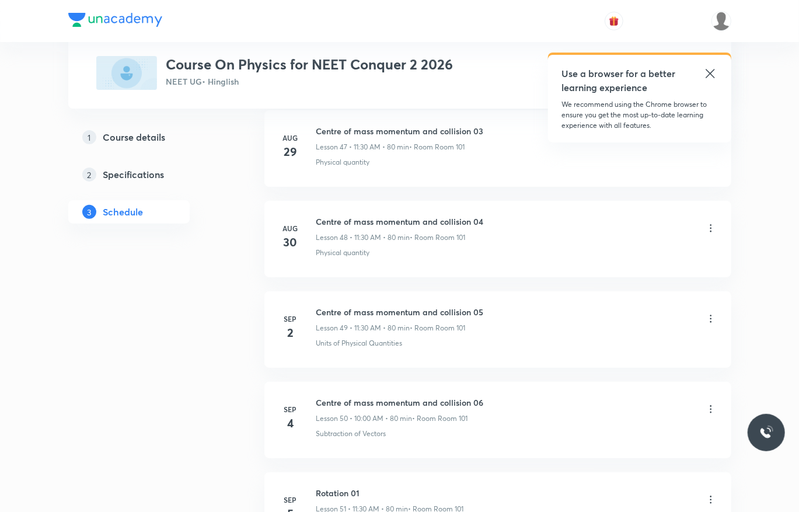
scroll to position [5061, 0]
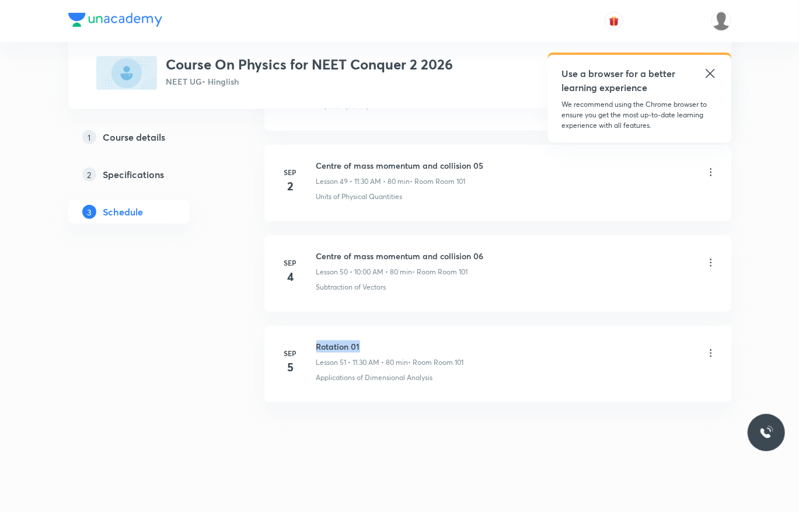
drag, startPoint x: 384, startPoint y: 325, endPoint x: 309, endPoint y: 315, distance: 75.4
copy h6 "Rotation 01"
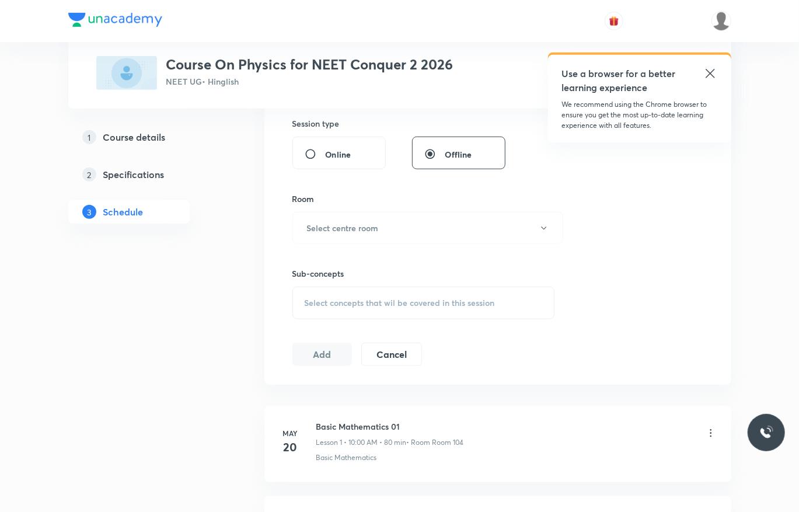
scroll to position [0, 0]
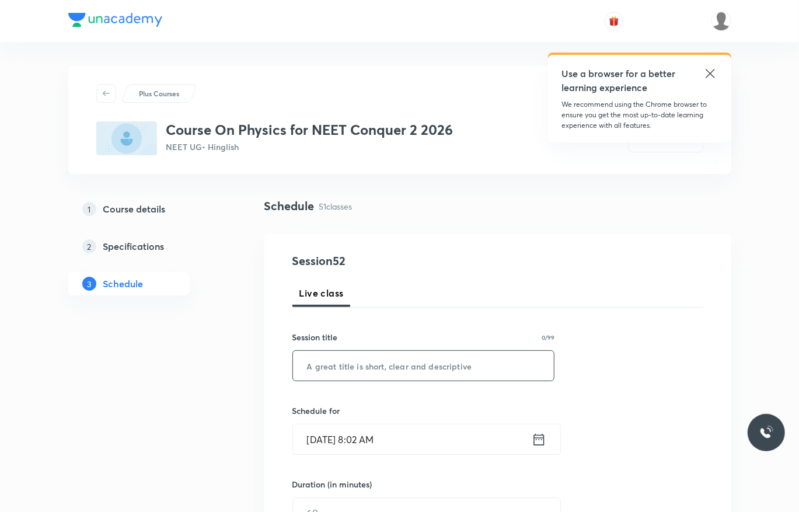
paste input "Rotation 01"
click at [463, 360] on input "Rotation 01" at bounding box center [424, 366] width 262 height 30
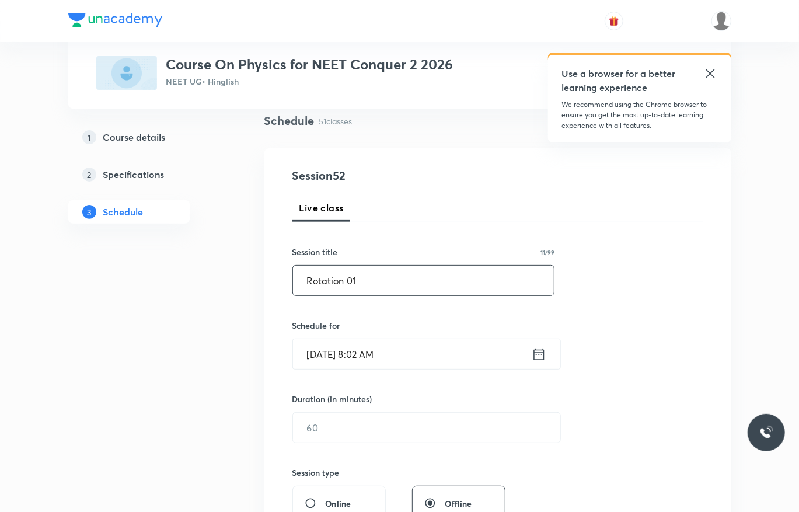
scroll to position [87, 0]
type input "Rotation 01"
click at [437, 339] on input "[DATE] 8:02 AM" at bounding box center [412, 352] width 239 height 30
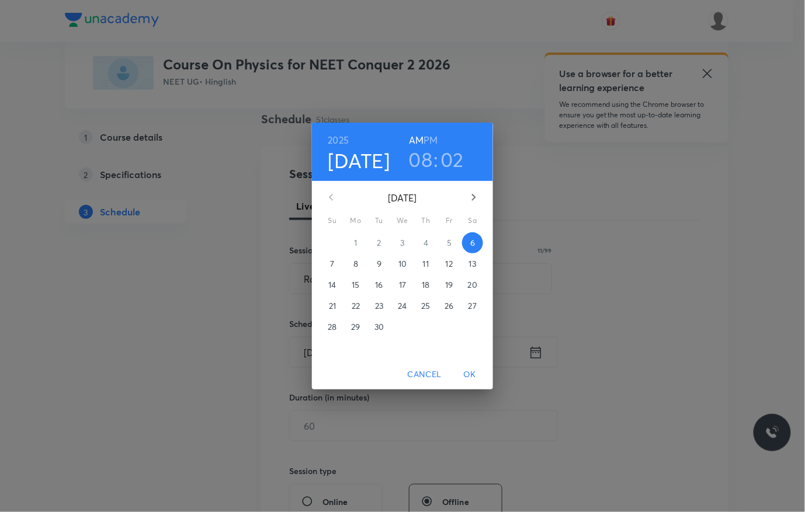
click at [423, 154] on h3 "08" at bounding box center [421, 159] width 24 height 25
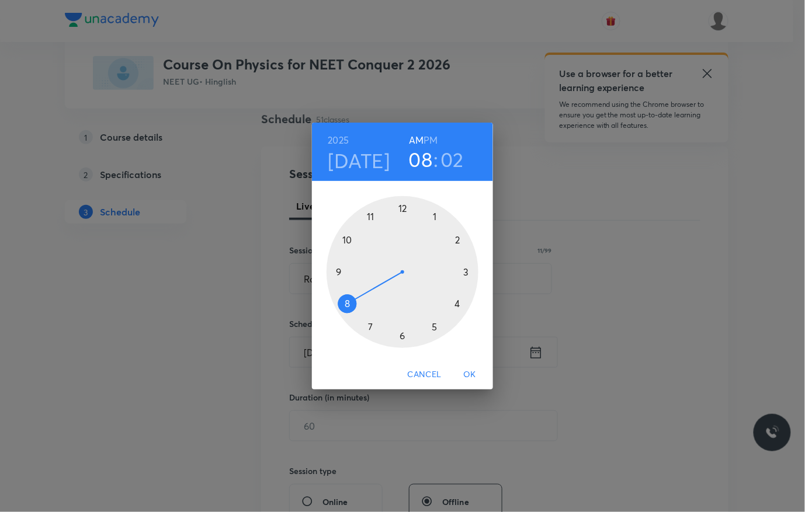
click at [370, 215] on div at bounding box center [402, 272] width 152 height 152
click at [402, 332] on div at bounding box center [402, 272] width 152 height 152
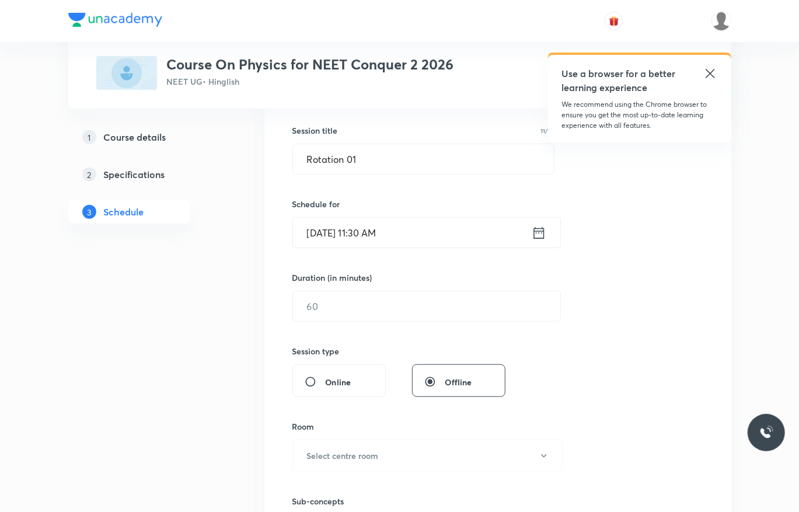
scroll to position [208, 0]
click at [363, 304] on input "text" at bounding box center [426, 305] width 267 height 30
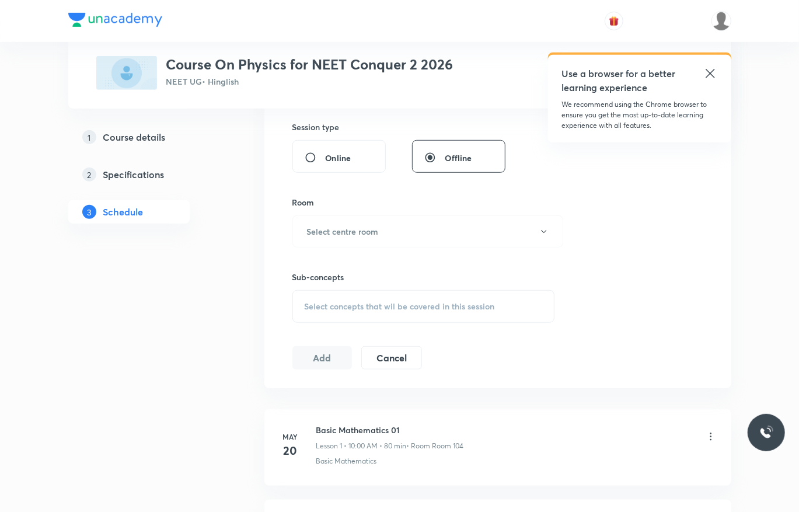
scroll to position [432, 0]
type input "80"
click at [394, 223] on button "Select centre room" at bounding box center [428, 230] width 271 height 32
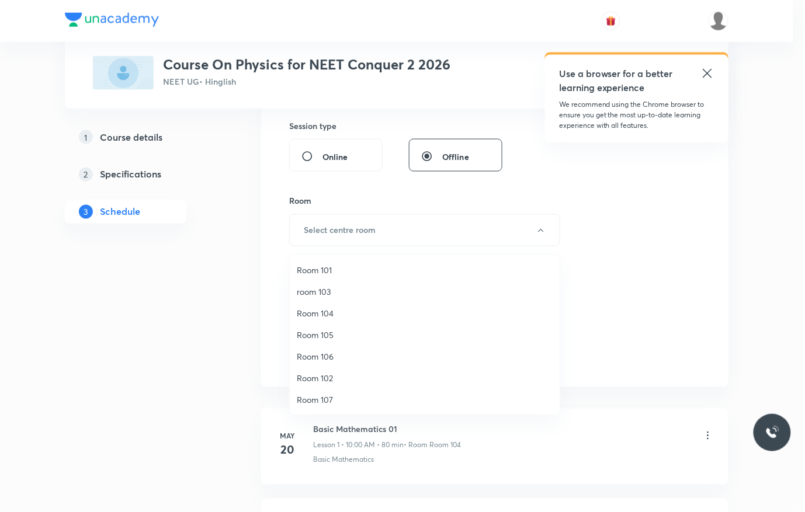
click at [328, 264] on span "Room 101" at bounding box center [425, 270] width 256 height 12
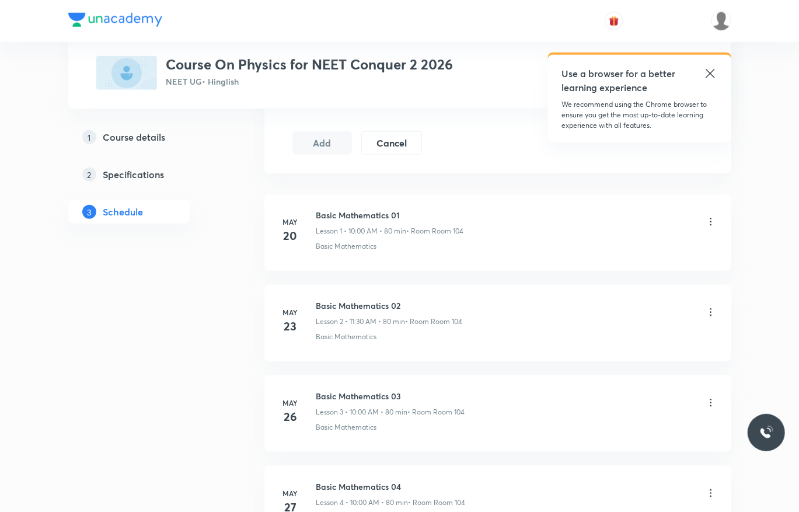
scroll to position [514, 0]
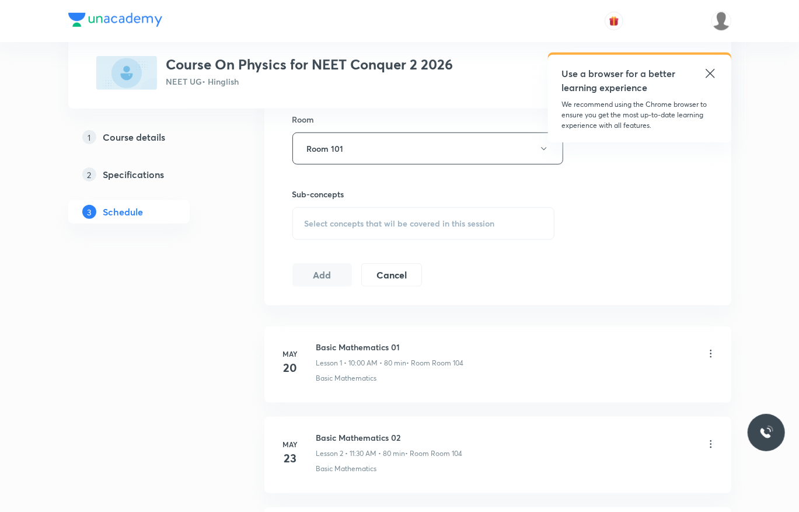
click at [429, 225] on span "Select concepts that wil be covered in this session" at bounding box center [400, 223] width 190 height 9
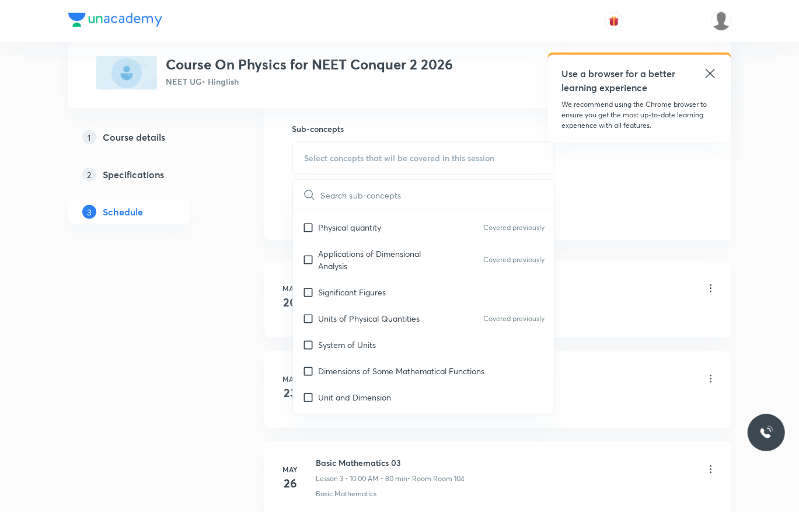
scroll to position [134, 0]
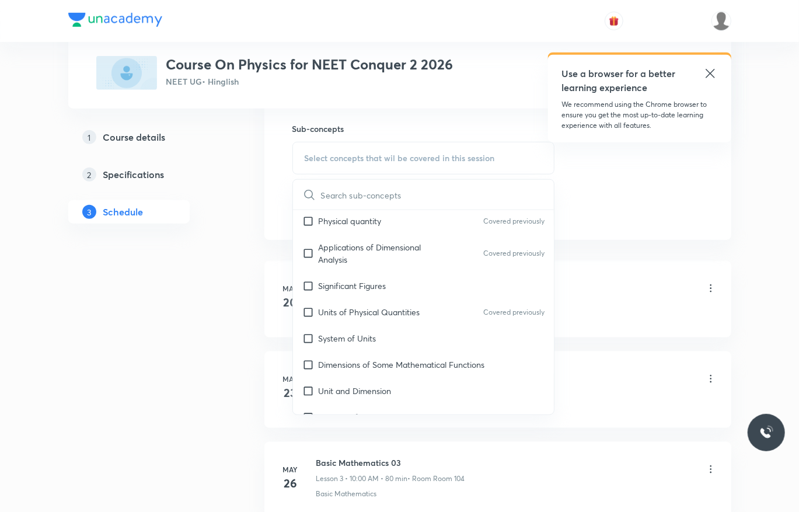
click at [435, 358] on div "Dimensions of Some Mathematical Functions" at bounding box center [424, 365] width 262 height 26
checkbox input "true"
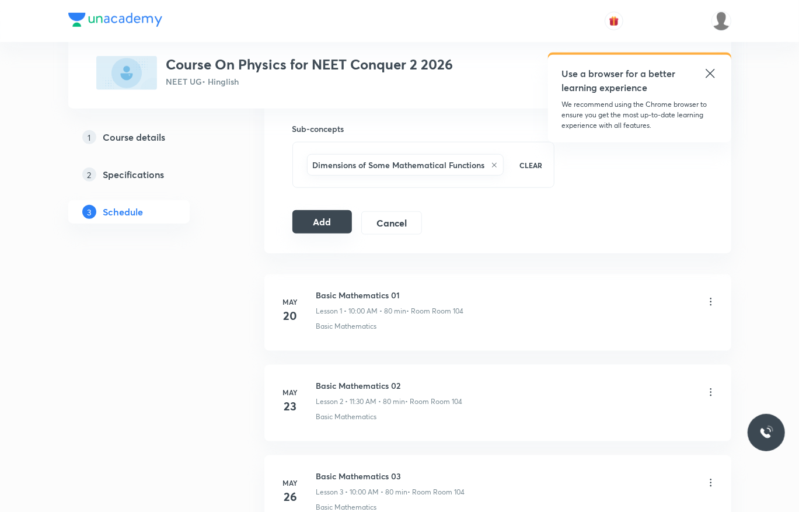
click at [325, 232] on button "Add" at bounding box center [323, 221] width 60 height 23
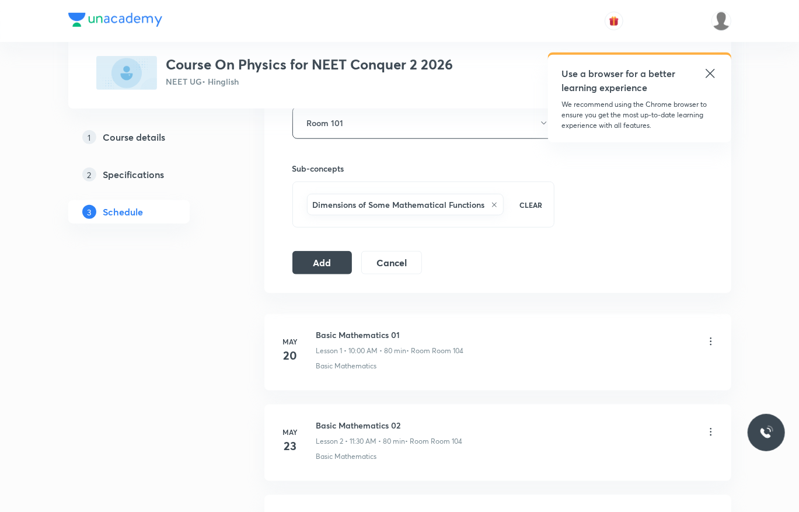
scroll to position [541, 0]
click at [323, 272] on button "Add" at bounding box center [323, 260] width 60 height 23
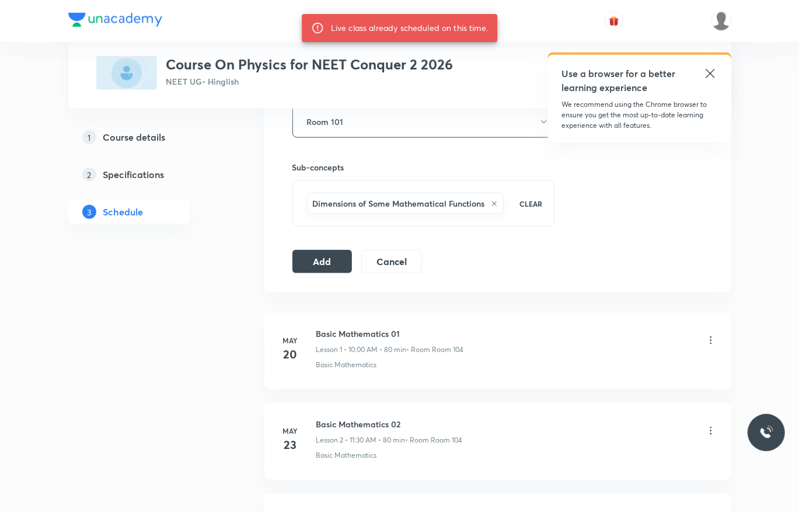
scroll to position [0, 0]
